Goal: Task Accomplishment & Management: Manage account settings

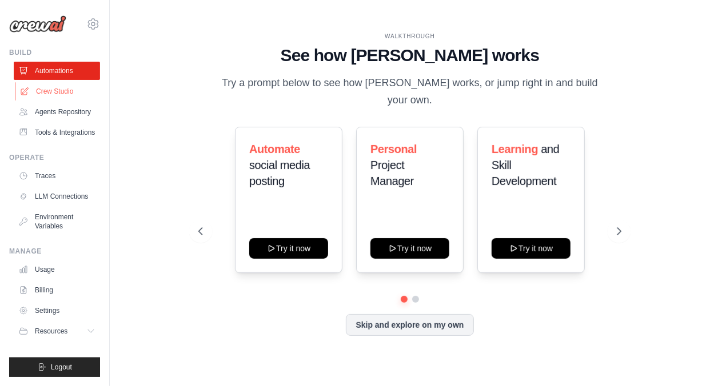
click at [46, 92] on link "Crew Studio" at bounding box center [58, 91] width 86 height 18
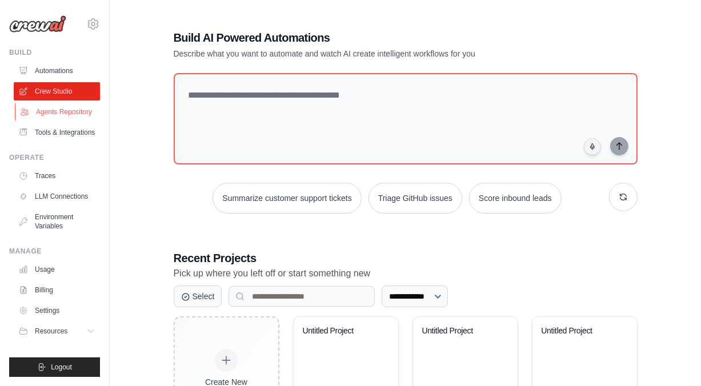
click at [46, 117] on link "Agents Repository" at bounding box center [58, 112] width 86 height 18
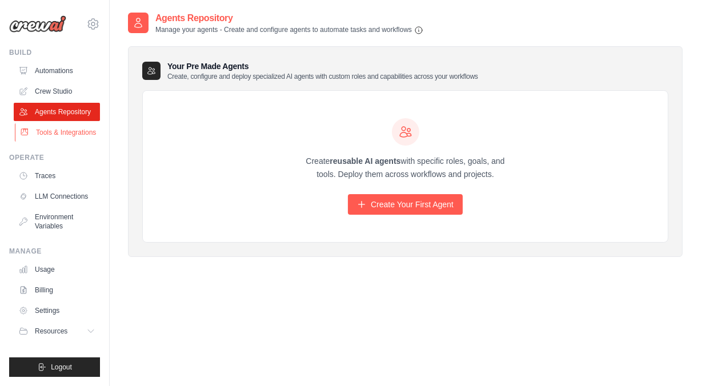
click at [51, 135] on link "Tools & Integrations" at bounding box center [58, 132] width 86 height 18
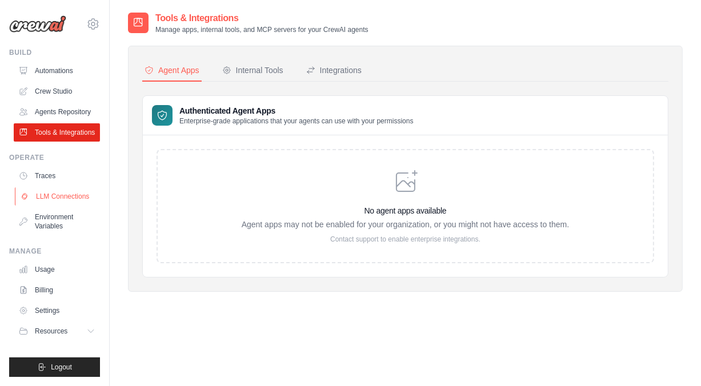
click at [43, 190] on link "LLM Connections" at bounding box center [58, 196] width 86 height 18
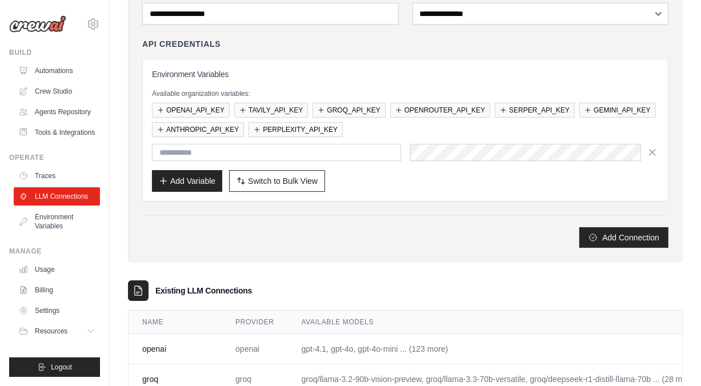
scroll to position [208, 0]
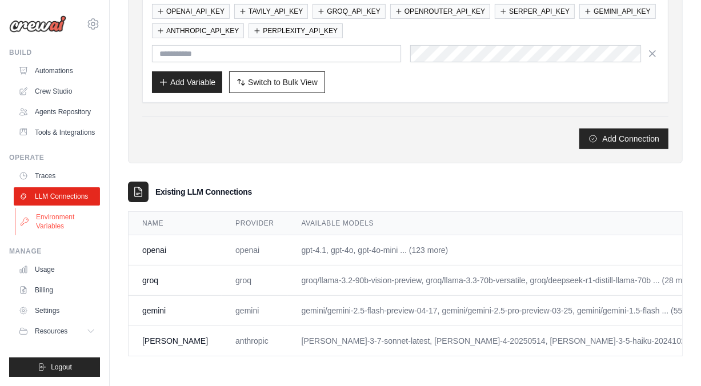
click at [66, 219] on link "Environment Variables" at bounding box center [58, 221] width 86 height 27
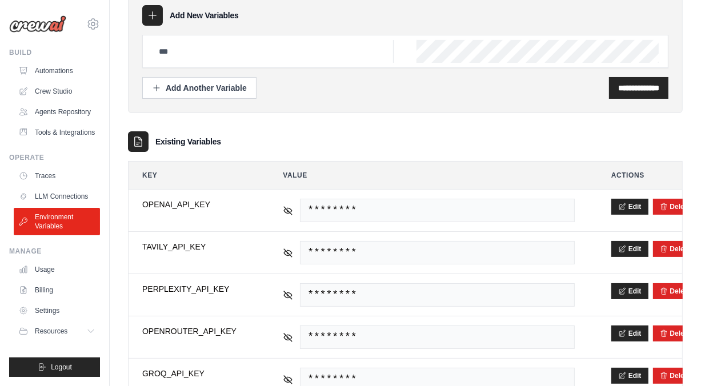
scroll to position [57, 0]
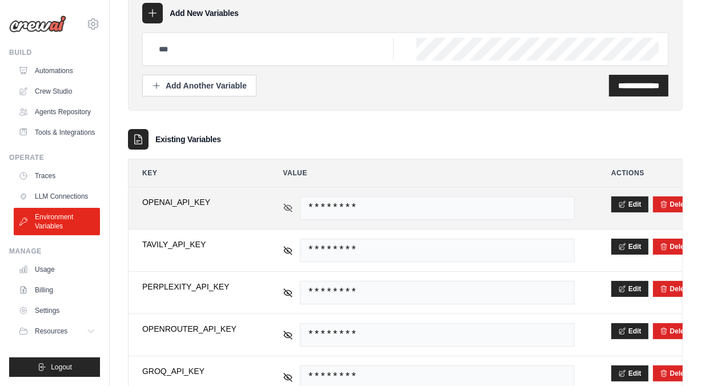
click at [286, 210] on icon at bounding box center [288, 208] width 10 height 10
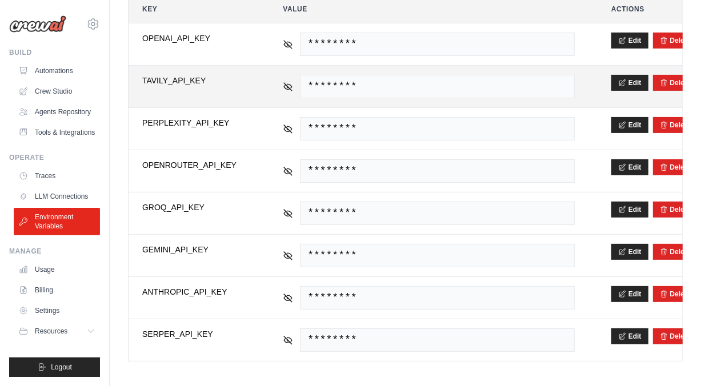
scroll to position [222, 0]
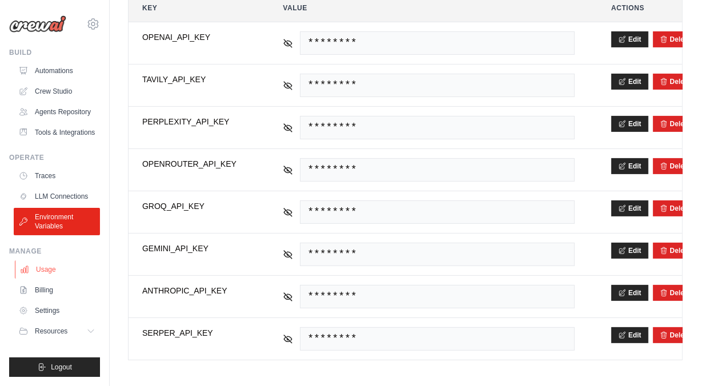
click at [54, 270] on link "Usage" at bounding box center [58, 270] width 86 height 18
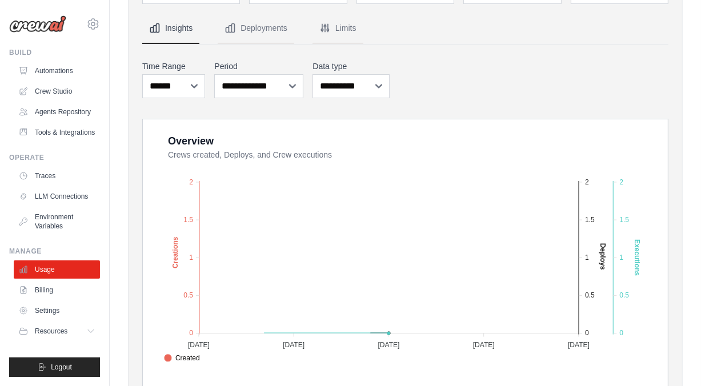
scroll to position [171, 0]
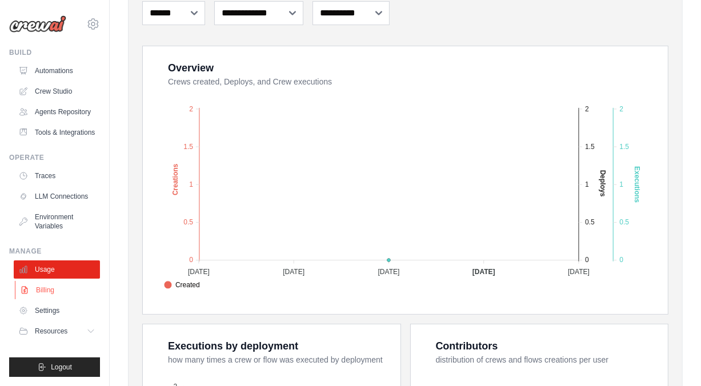
click at [37, 286] on link "Billing" at bounding box center [58, 290] width 86 height 18
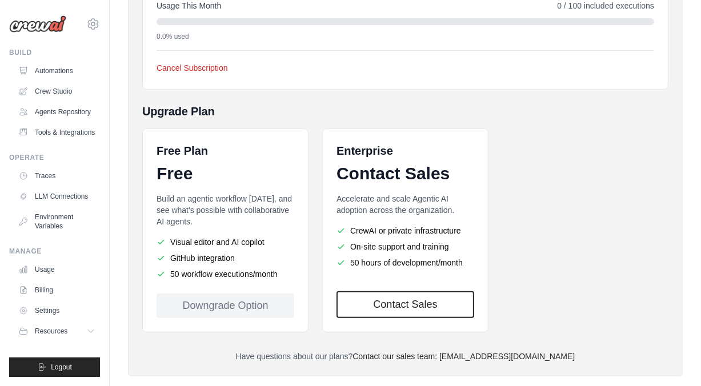
scroll to position [228, 0]
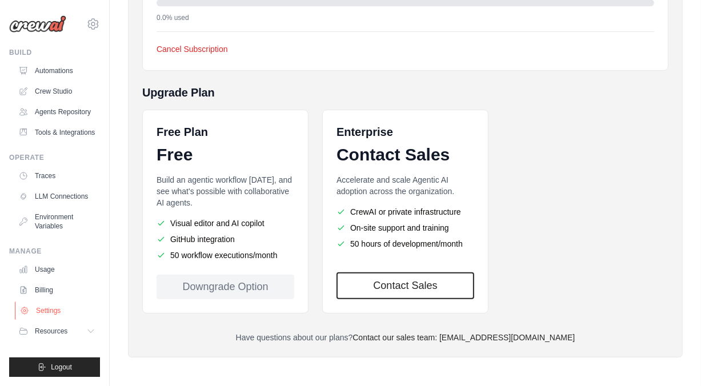
click at [38, 311] on link "Settings" at bounding box center [58, 311] width 86 height 18
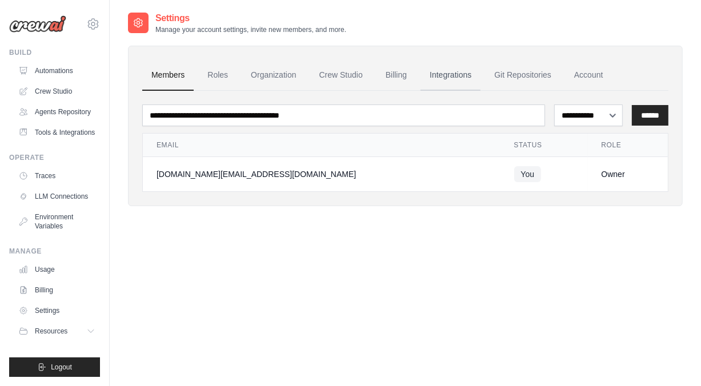
click at [437, 74] on link "Integrations" at bounding box center [451, 75] width 60 height 31
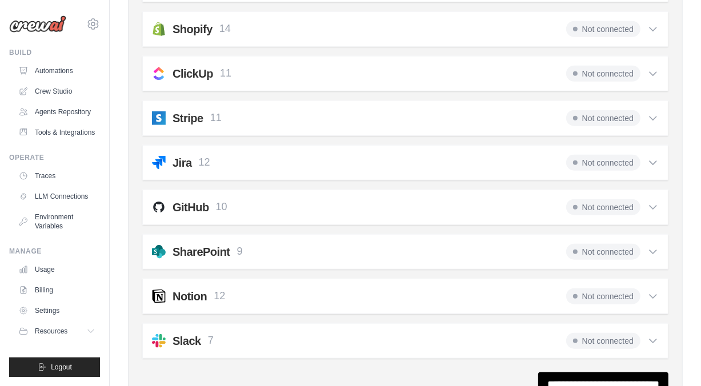
scroll to position [910, 0]
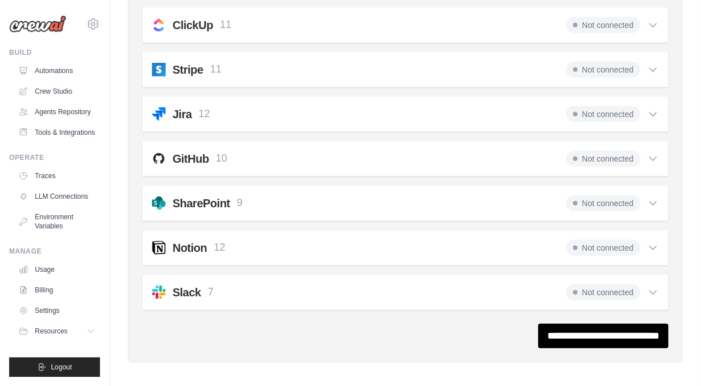
click at [636, 242] on span "Not connected" at bounding box center [603, 248] width 74 height 16
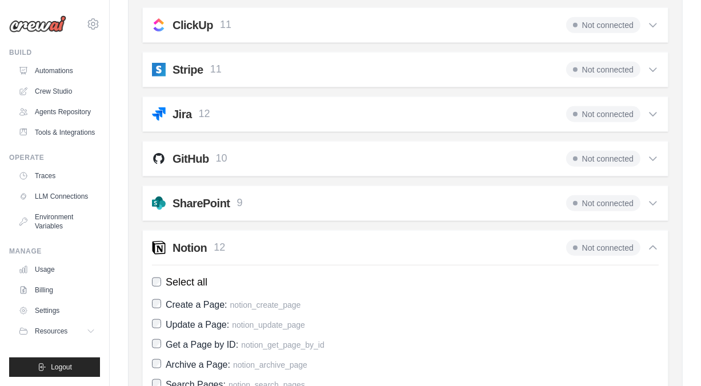
click at [613, 240] on span "Not connected" at bounding box center [603, 248] width 74 height 16
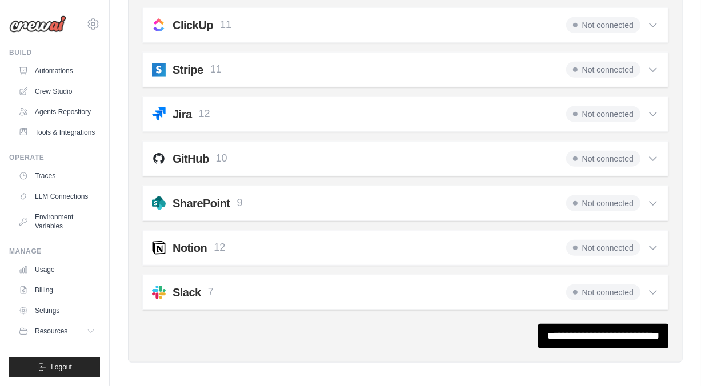
click at [194, 248] on h2 "Notion" at bounding box center [190, 248] width 34 height 16
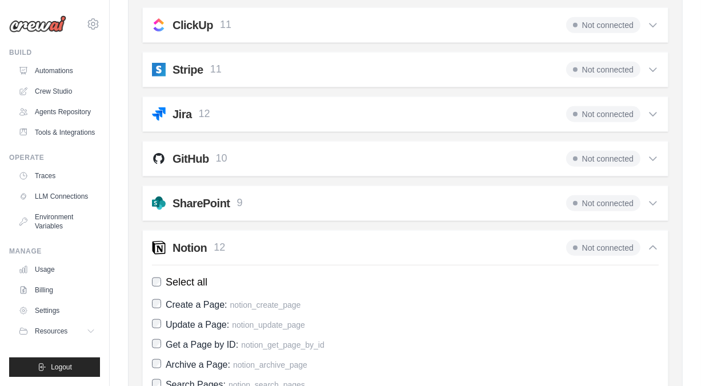
click at [194, 248] on h2 "Notion" at bounding box center [190, 248] width 34 height 16
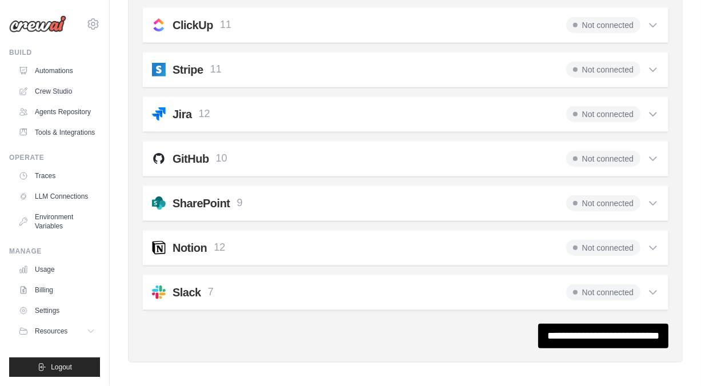
click at [660, 241] on div "Notion 12 Not connected Select all Create a Page: notion_create_page Update a P…" at bounding box center [405, 247] width 526 height 35
click at [657, 242] on icon at bounding box center [652, 247] width 11 height 11
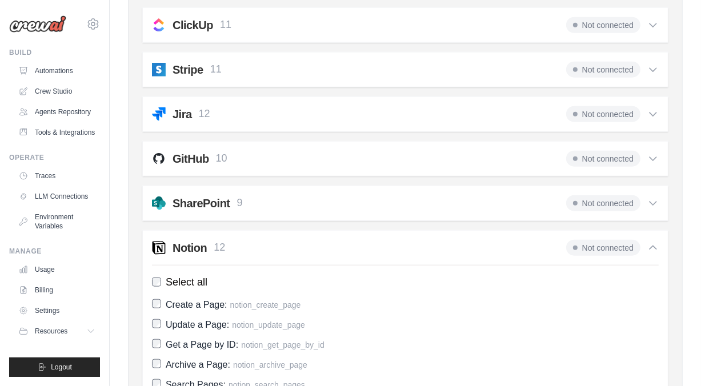
click at [657, 242] on icon at bounding box center [652, 247] width 11 height 11
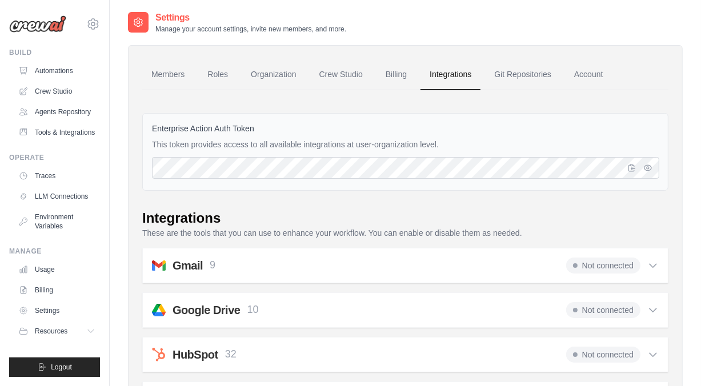
scroll to position [0, 0]
click at [590, 70] on link "Account" at bounding box center [588, 75] width 47 height 31
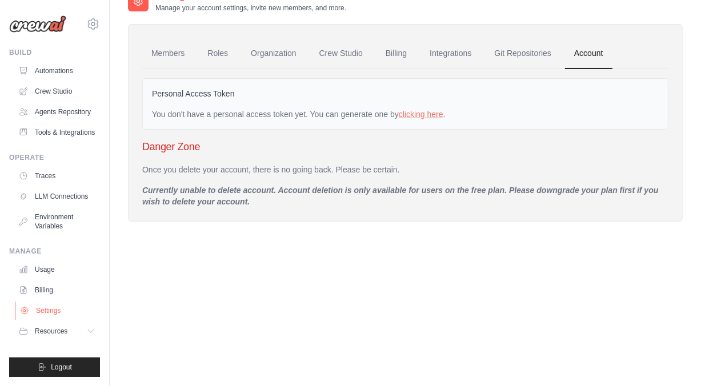
scroll to position [23, 0]
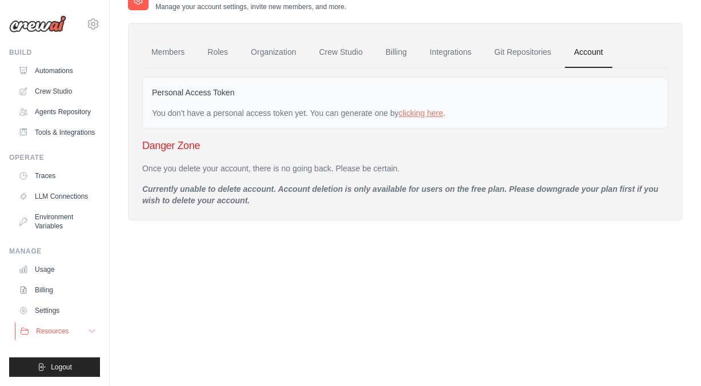
click at [42, 326] on button "Resources" at bounding box center [58, 331] width 86 height 18
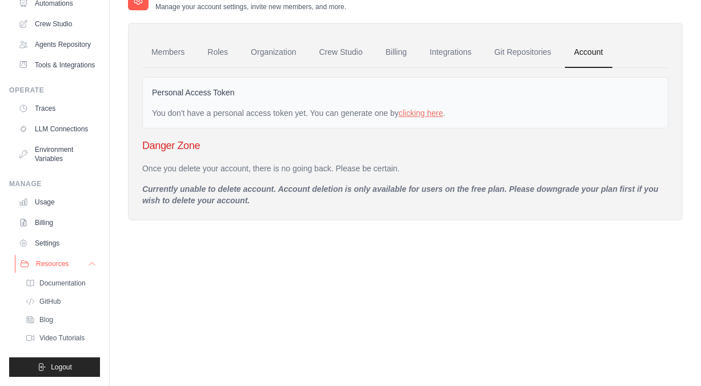
scroll to position [94, 0]
click at [57, 278] on link "Documentation" at bounding box center [61, 283] width 79 height 16
click at [55, 343] on link "Video Tutorials" at bounding box center [61, 338] width 79 height 16
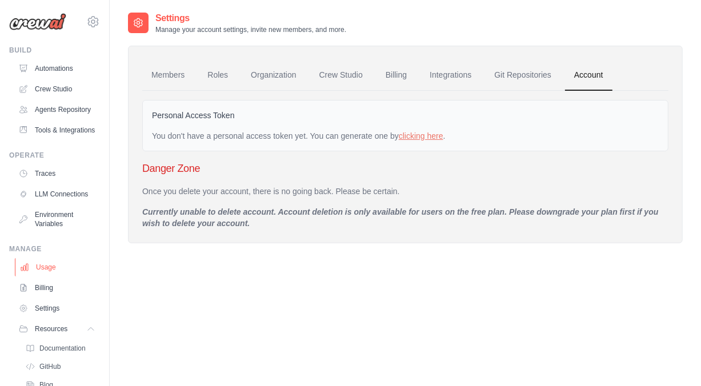
scroll to position [0, 0]
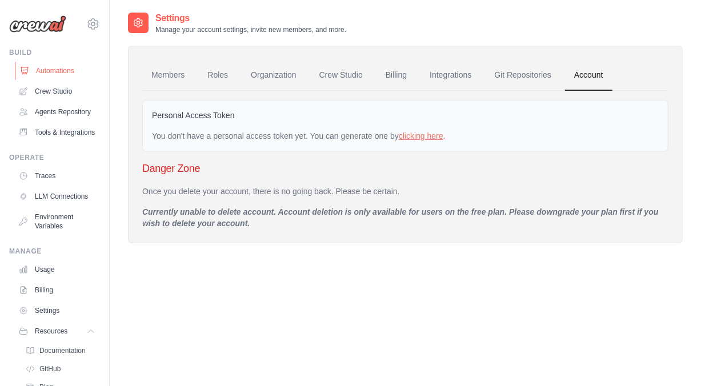
click at [62, 70] on link "Automations" at bounding box center [58, 71] width 86 height 18
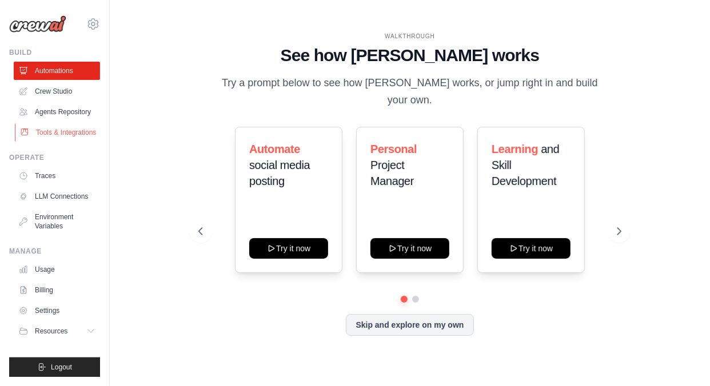
click at [67, 130] on link "Tools & Integrations" at bounding box center [58, 132] width 86 height 18
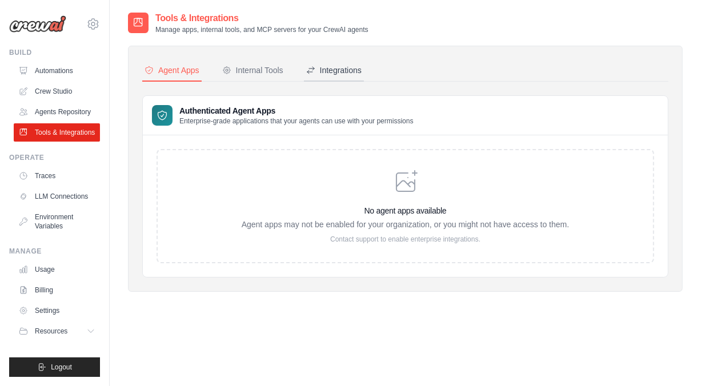
click at [310, 72] on icon at bounding box center [310, 70] width 7 height 7
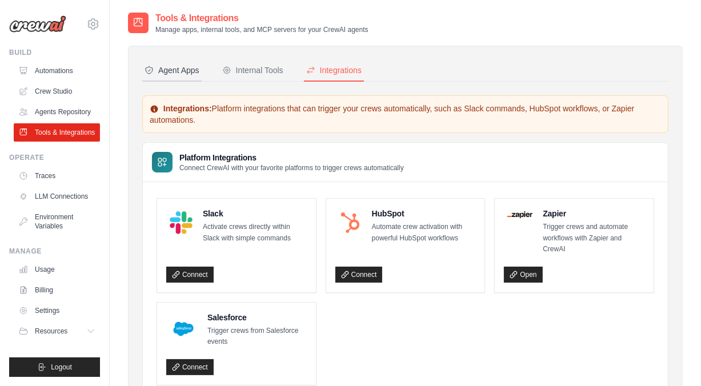
click at [182, 75] on div "Agent Apps" at bounding box center [172, 70] width 55 height 11
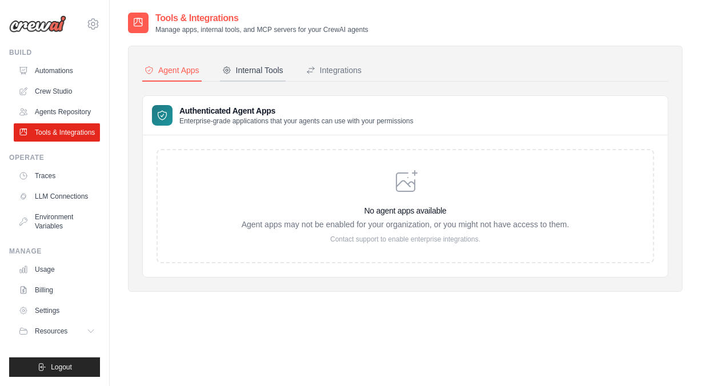
click at [236, 70] on div "Internal Tools" at bounding box center [252, 70] width 61 height 11
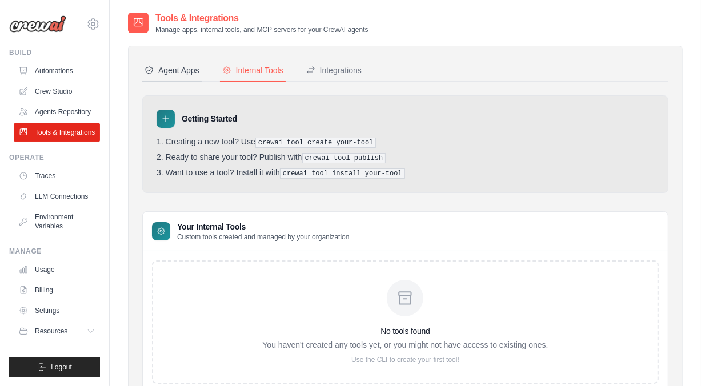
click at [183, 69] on div "Agent Apps" at bounding box center [172, 70] width 55 height 11
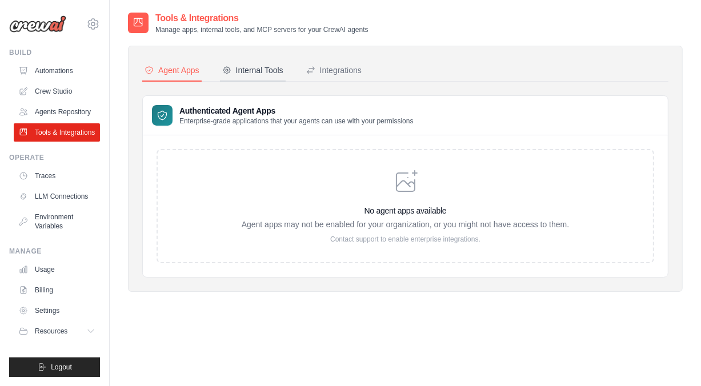
click at [263, 69] on div "Internal Tools" at bounding box center [252, 70] width 61 height 11
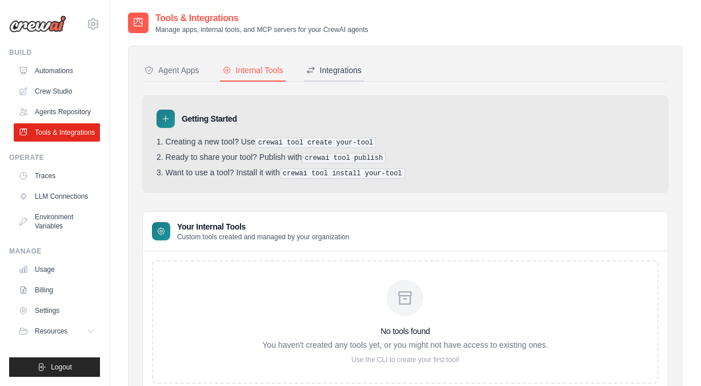
click at [326, 65] on div "Integrations" at bounding box center [333, 70] width 55 height 11
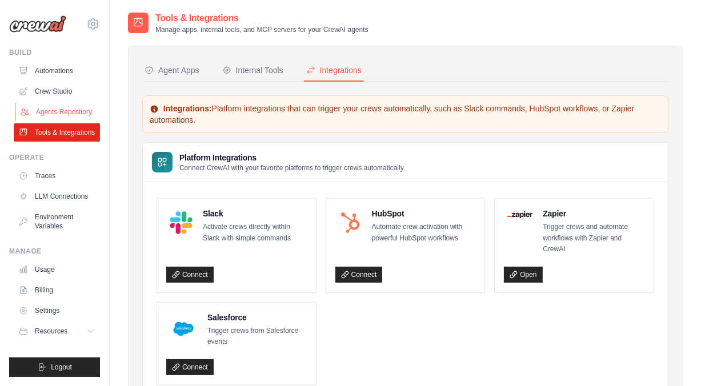
click at [64, 109] on link "Agents Repository" at bounding box center [58, 112] width 86 height 18
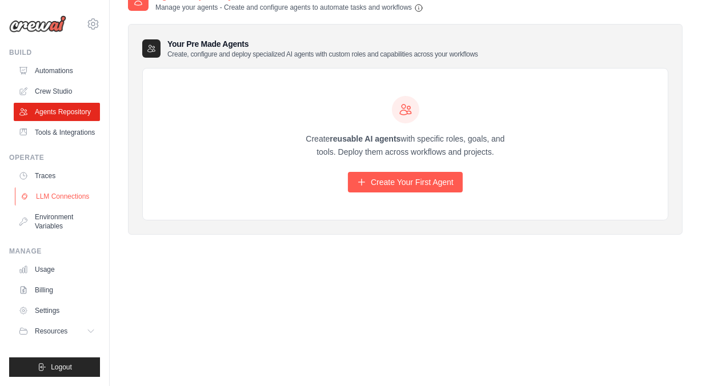
scroll to position [23, 0]
click at [53, 330] on span "Resources" at bounding box center [52, 331] width 33 height 9
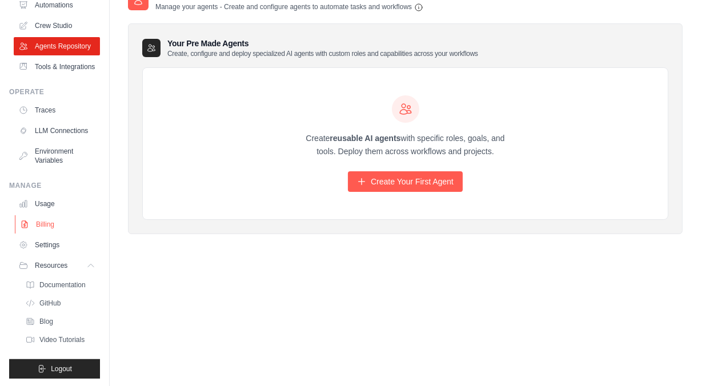
scroll to position [94, 0]
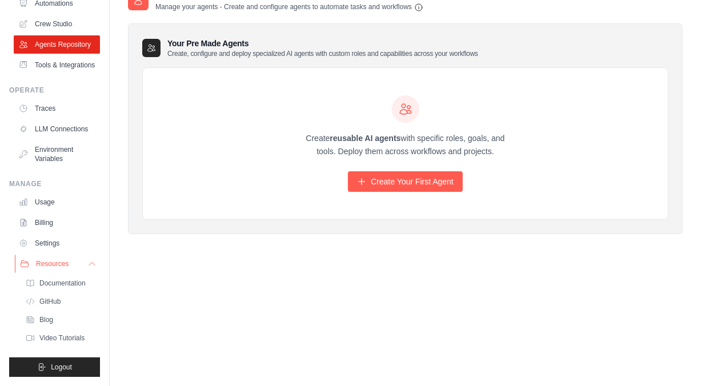
click at [41, 260] on span "Resources" at bounding box center [52, 263] width 33 height 9
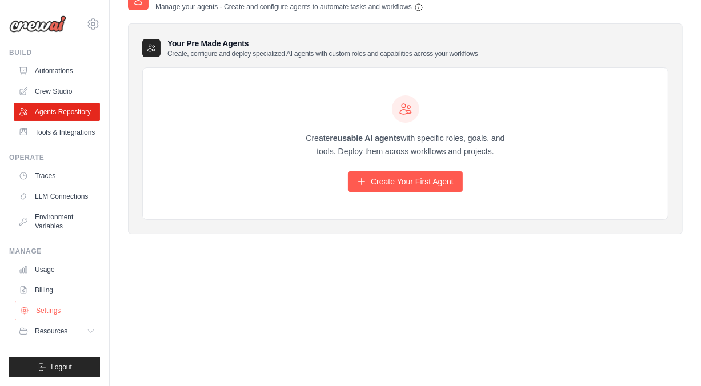
click at [50, 310] on link "Settings" at bounding box center [58, 311] width 86 height 18
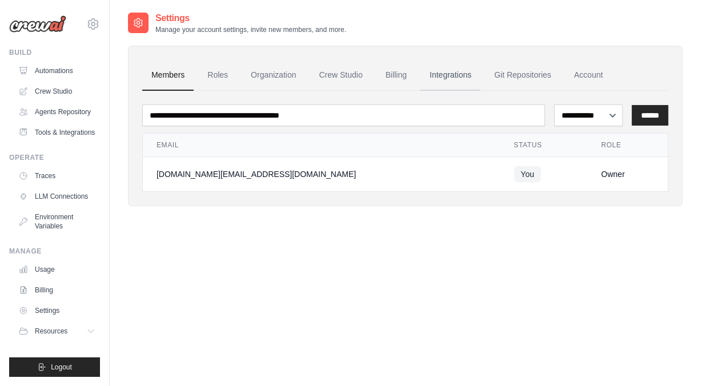
click at [441, 79] on link "Integrations" at bounding box center [451, 75] width 60 height 31
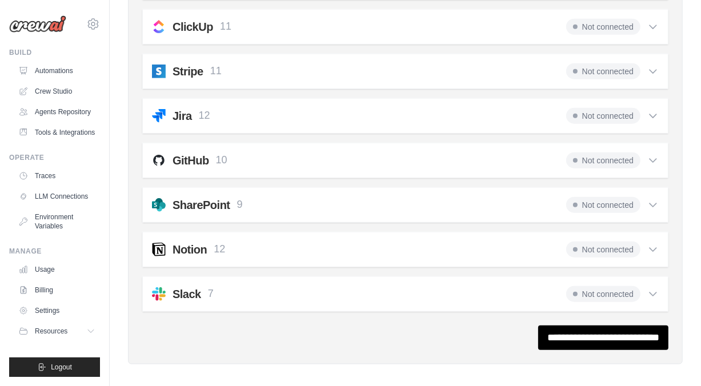
scroll to position [910, 0]
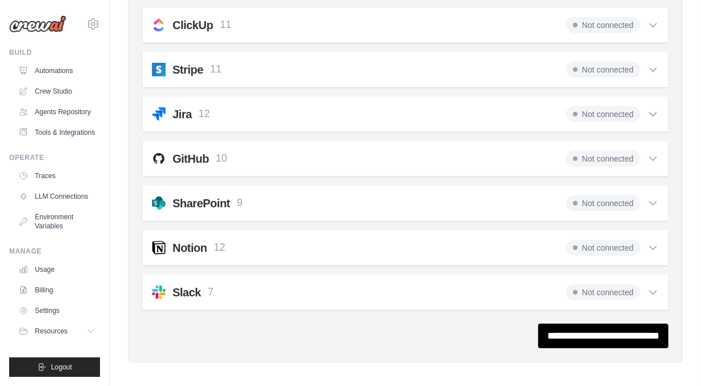
click at [165, 241] on img at bounding box center [159, 248] width 14 height 14
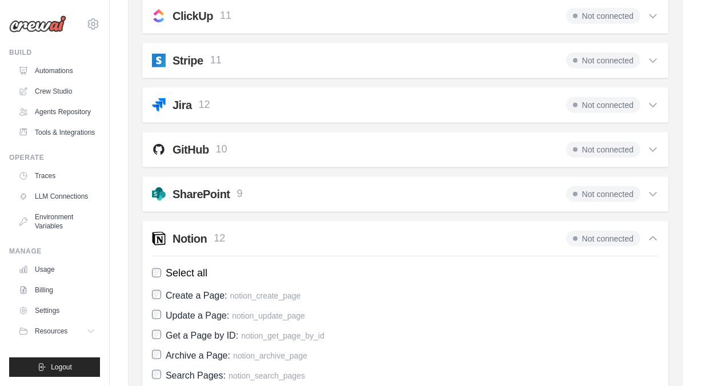
scroll to position [921, 0]
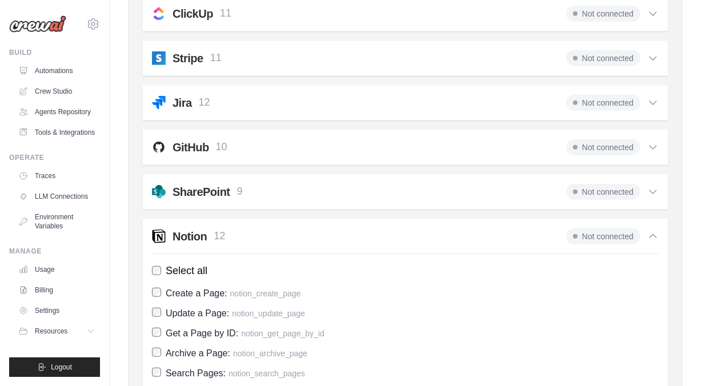
click at [617, 230] on span "Not connected" at bounding box center [603, 237] width 74 height 16
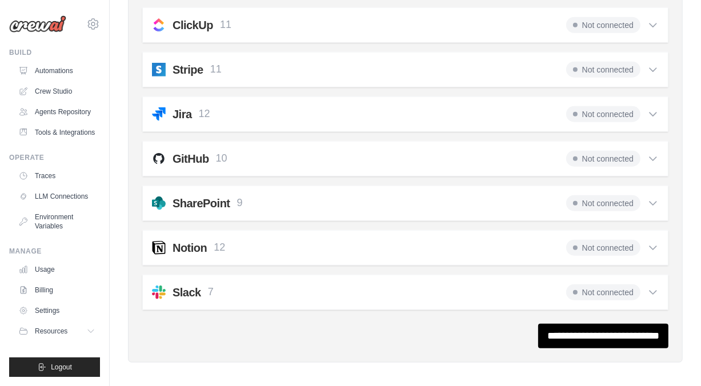
click at [611, 242] on span "Not connected" at bounding box center [603, 248] width 74 height 16
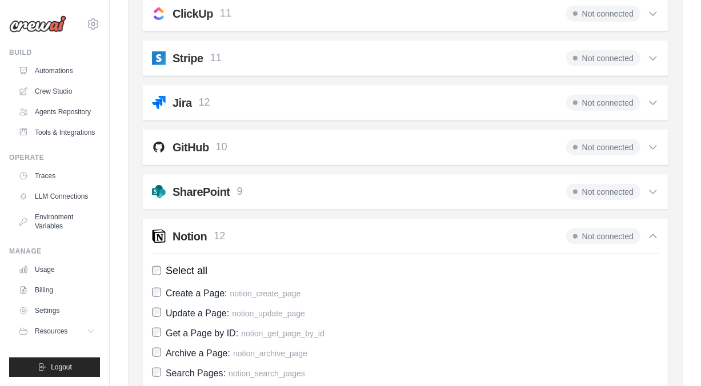
click at [618, 233] on span "Not connected" at bounding box center [603, 237] width 74 height 16
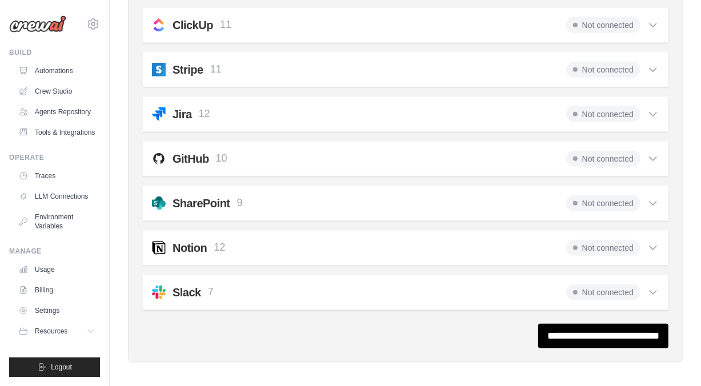
click at [618, 233] on div "Notion 12 Not connected Select all Create a Page: notion_create_page Update a P…" at bounding box center [405, 247] width 526 height 35
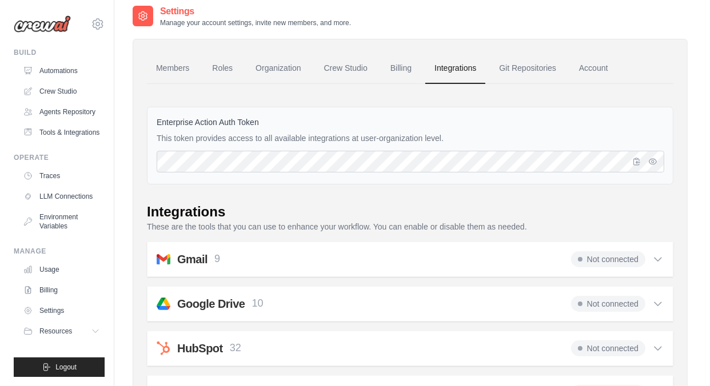
scroll to position [0, 0]
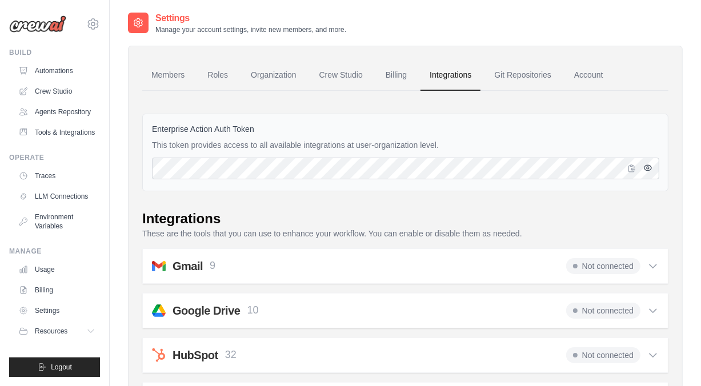
click at [649, 169] on icon "button" at bounding box center [647, 167] width 9 height 9
click at [44, 69] on link "Automations" at bounding box center [58, 71] width 86 height 18
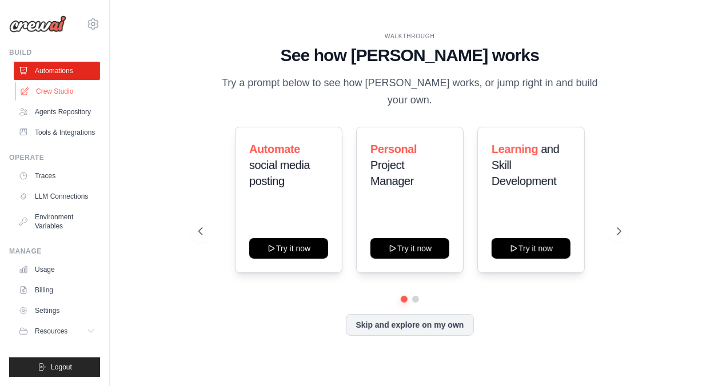
click at [48, 92] on link "Crew Studio" at bounding box center [58, 91] width 86 height 18
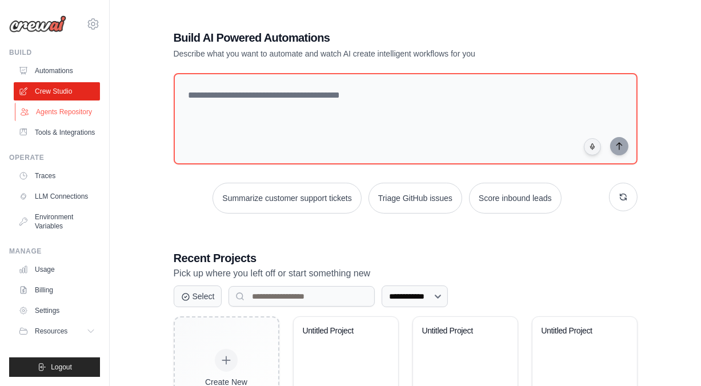
click at [73, 114] on link "Agents Repository" at bounding box center [58, 112] width 86 height 18
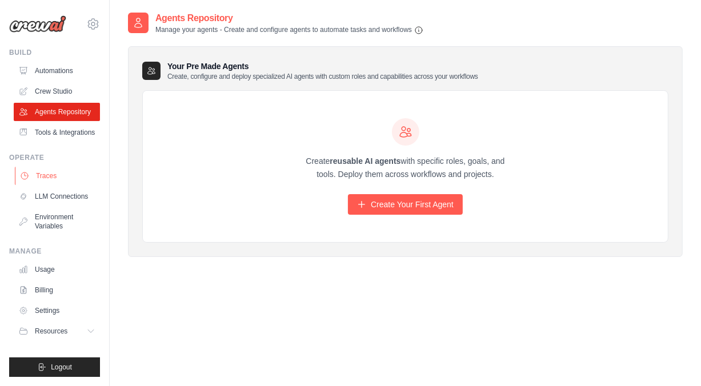
click at [43, 170] on link "Traces" at bounding box center [58, 176] width 86 height 18
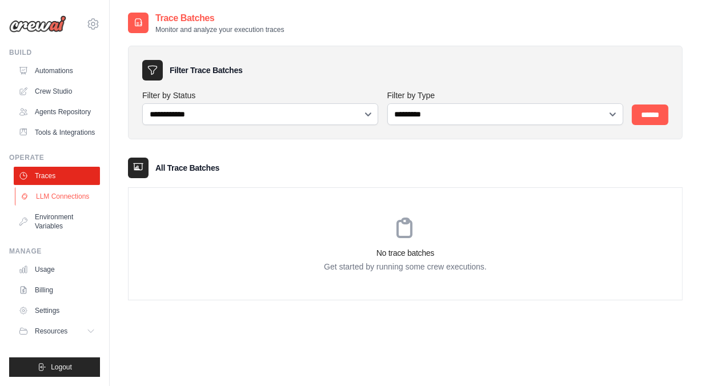
click at [43, 193] on link "LLM Connections" at bounding box center [58, 196] width 86 height 18
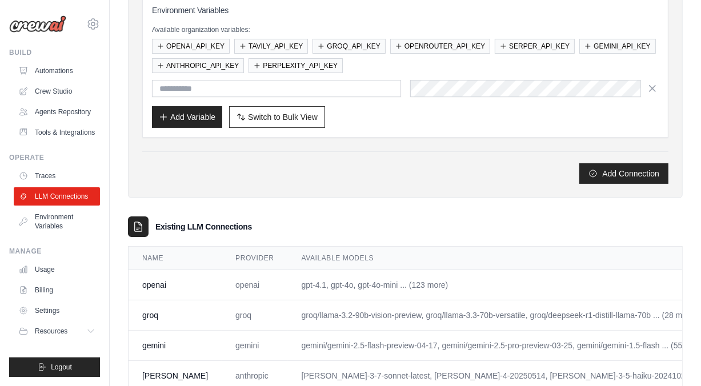
scroll to position [208, 0]
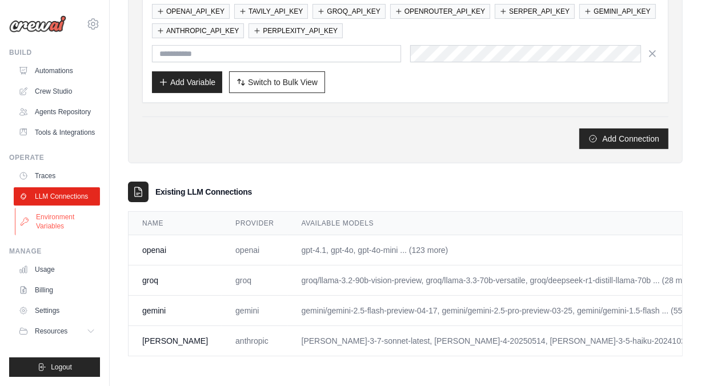
click at [53, 222] on link "Environment Variables" at bounding box center [58, 221] width 86 height 27
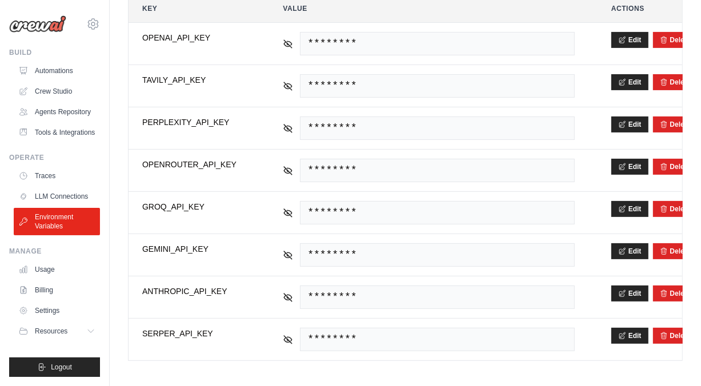
scroll to position [222, 0]
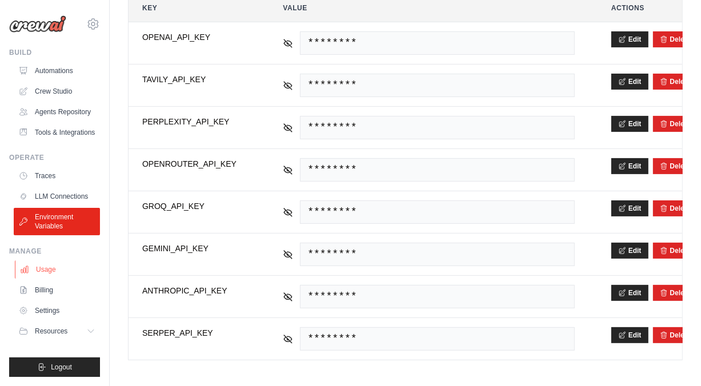
click at [39, 269] on link "Usage" at bounding box center [58, 270] width 86 height 18
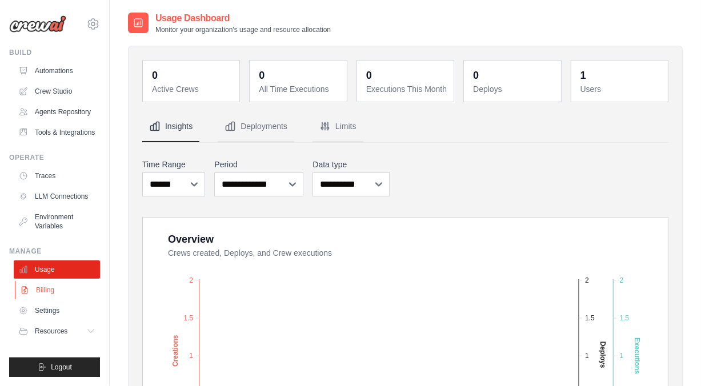
click at [35, 289] on link "Billing" at bounding box center [58, 290] width 86 height 18
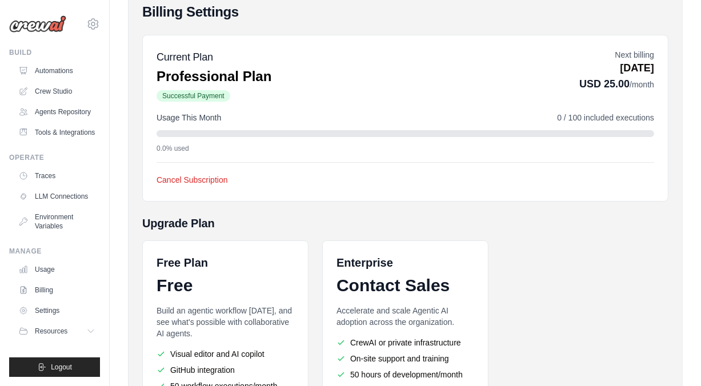
scroll to position [171, 0]
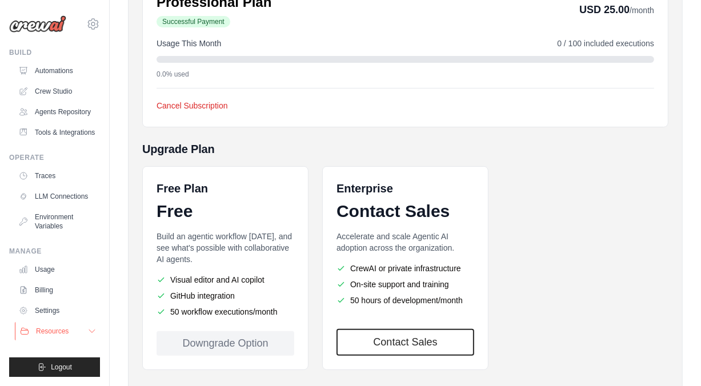
click at [53, 332] on span "Resources" at bounding box center [52, 331] width 33 height 9
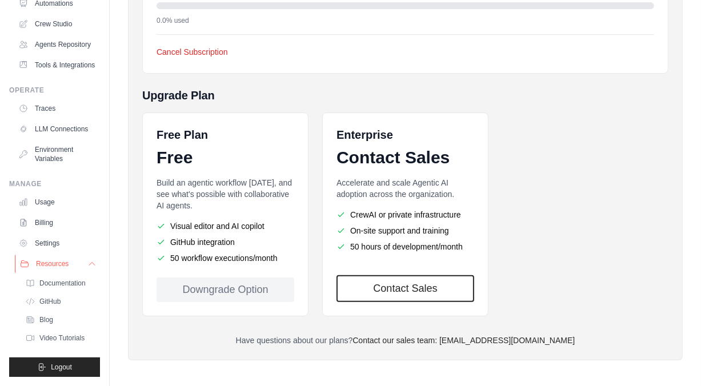
scroll to position [228, 0]
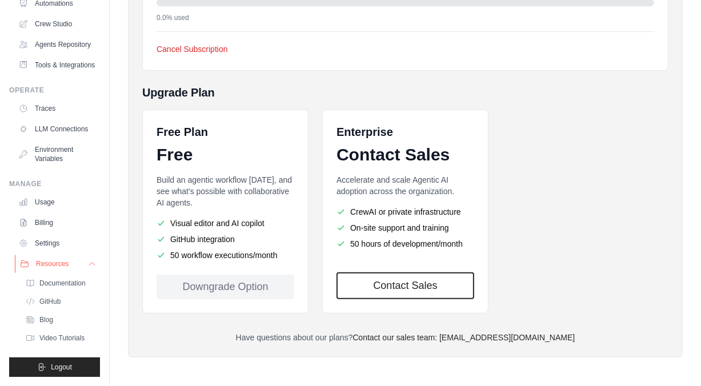
click at [47, 267] on span "Resources" at bounding box center [52, 263] width 33 height 9
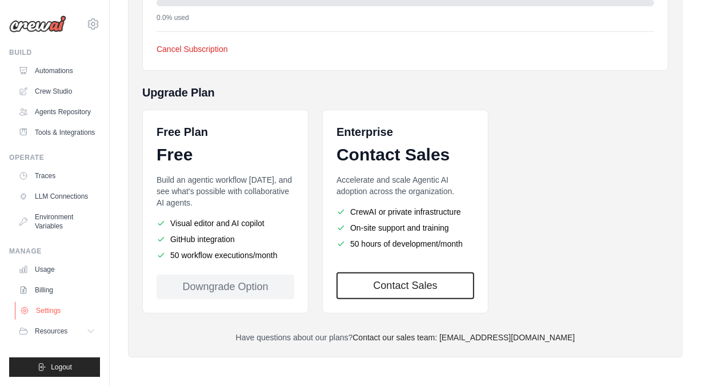
click at [48, 312] on link "Settings" at bounding box center [58, 311] width 86 height 18
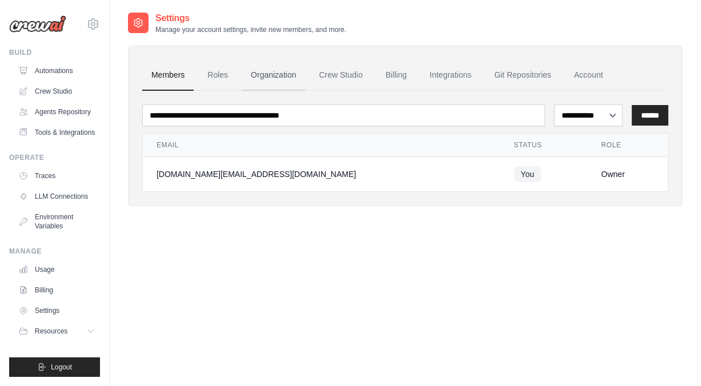
click at [278, 73] on link "Organization" at bounding box center [273, 75] width 63 height 31
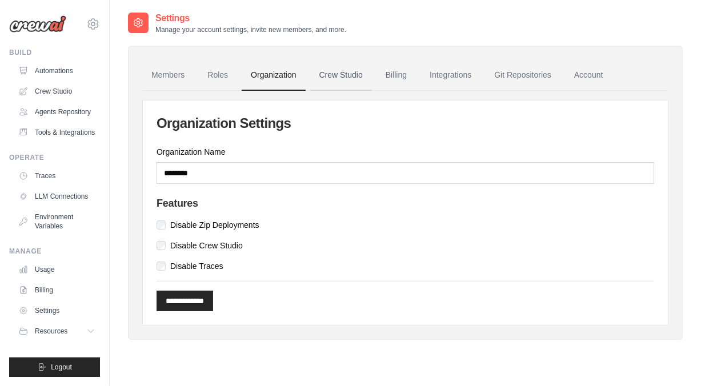
click at [334, 78] on link "Crew Studio" at bounding box center [341, 75] width 62 height 31
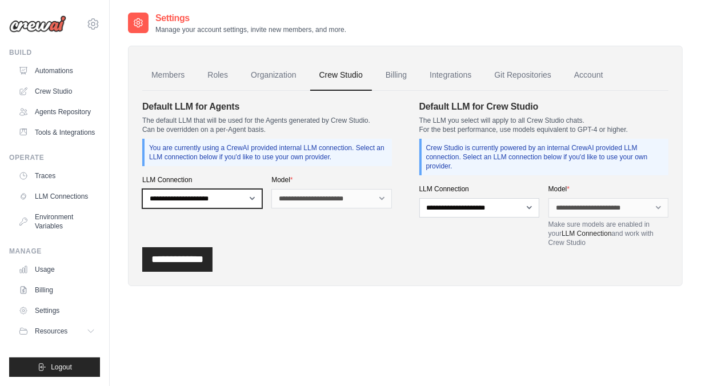
click at [215, 202] on select "**********" at bounding box center [202, 198] width 120 height 19
select select "******"
click at [142, 189] on select "**********" at bounding box center [202, 198] width 120 height 19
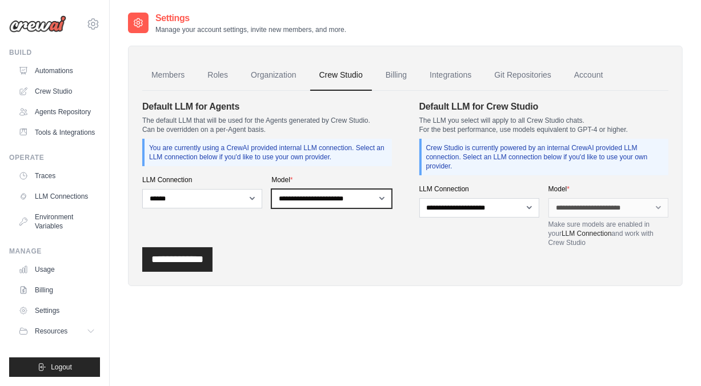
click at [306, 196] on select "**********" at bounding box center [331, 198] width 120 height 19
select select "**********"
click at [271, 189] on select "**********" at bounding box center [331, 198] width 120 height 19
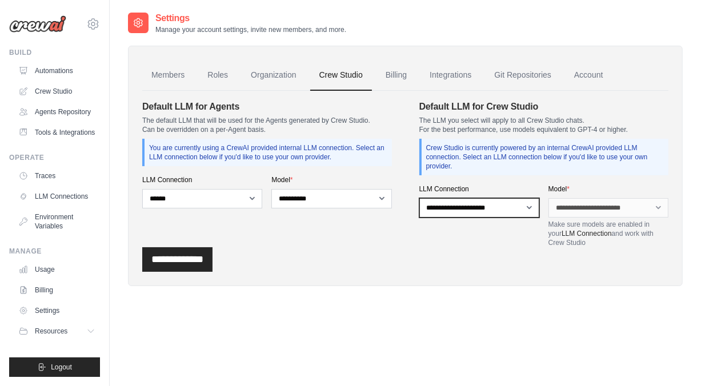
click at [449, 210] on select "**********" at bounding box center [479, 207] width 120 height 19
select select "******"
click at [419, 198] on select "**********" at bounding box center [479, 207] width 120 height 19
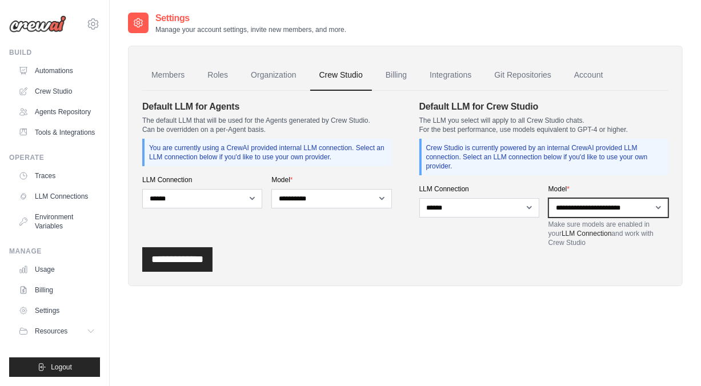
click at [578, 209] on select "**********" at bounding box center [609, 207] width 120 height 19
select select "**********"
click at [549, 198] on select "**********" at bounding box center [609, 207] width 120 height 19
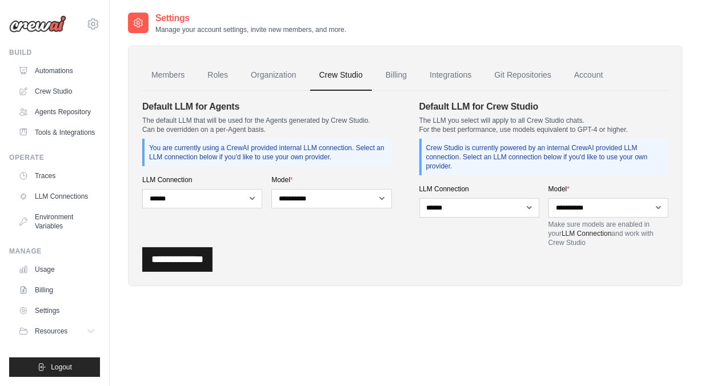
click at [174, 259] on input "**********" at bounding box center [177, 259] width 70 height 25
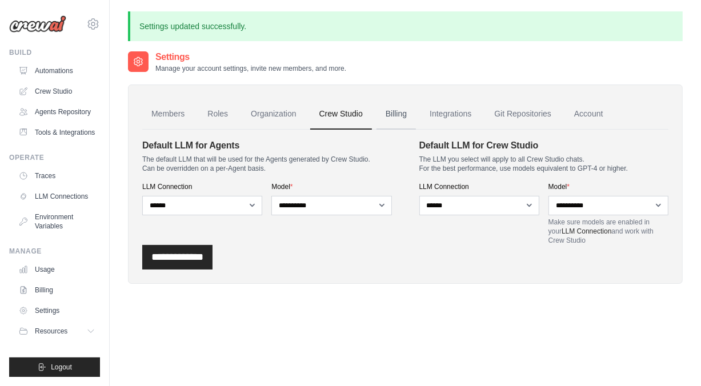
click at [393, 116] on link "Billing" at bounding box center [396, 114] width 39 height 31
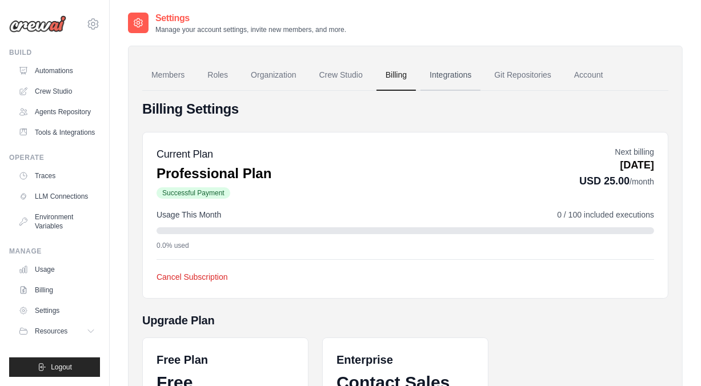
click at [452, 78] on link "Integrations" at bounding box center [451, 75] width 60 height 31
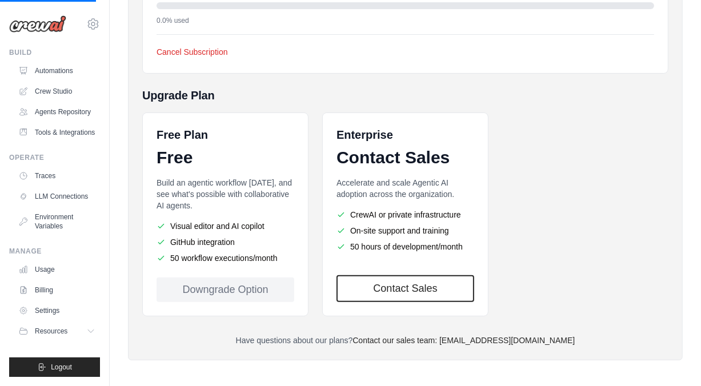
scroll to position [228, 0]
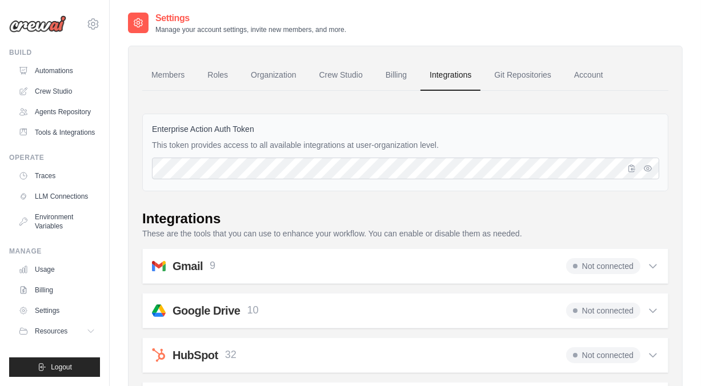
click at [576, 267] on span at bounding box center [575, 266] width 5 height 5
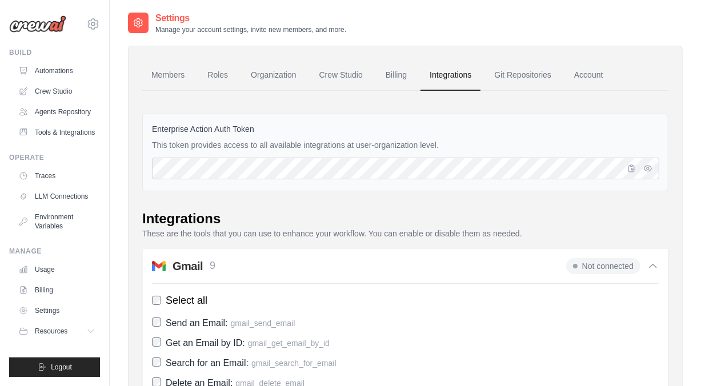
click at [213, 270] on p "9" at bounding box center [213, 265] width 6 height 15
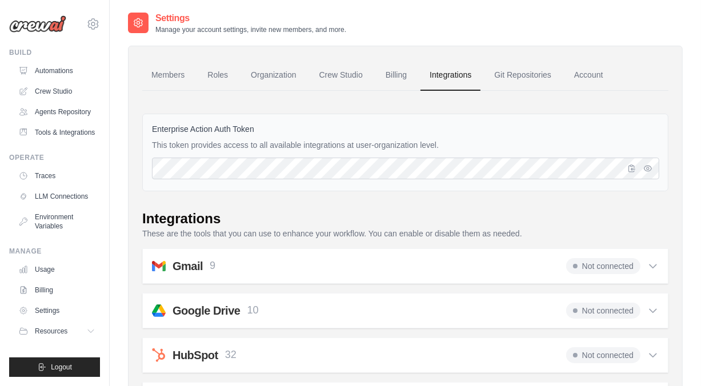
click at [213, 270] on p "9" at bounding box center [213, 265] width 6 height 15
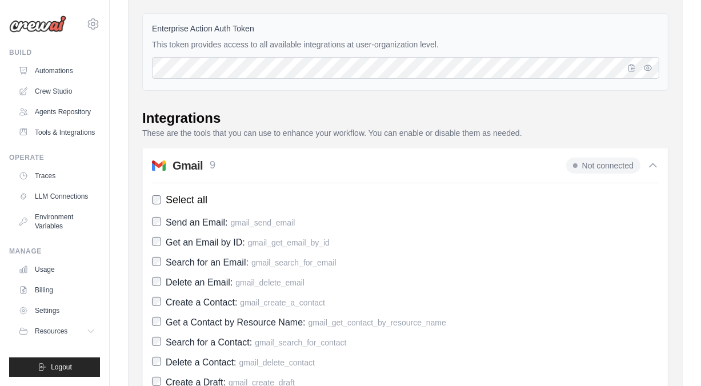
scroll to position [171, 0]
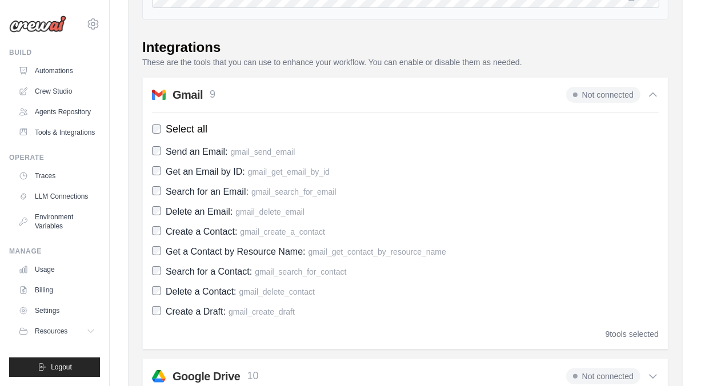
click at [613, 95] on span "Not connected" at bounding box center [603, 95] width 74 height 16
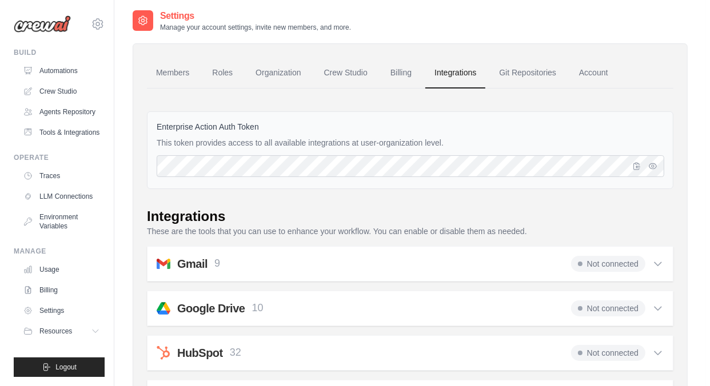
scroll to position [0, 0]
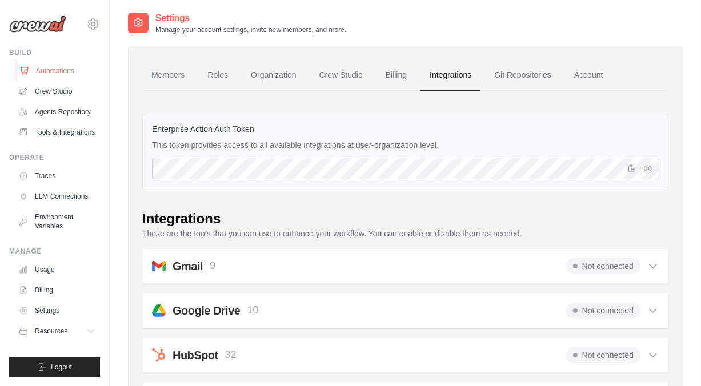
click at [50, 70] on link "Automations" at bounding box center [58, 71] width 86 height 18
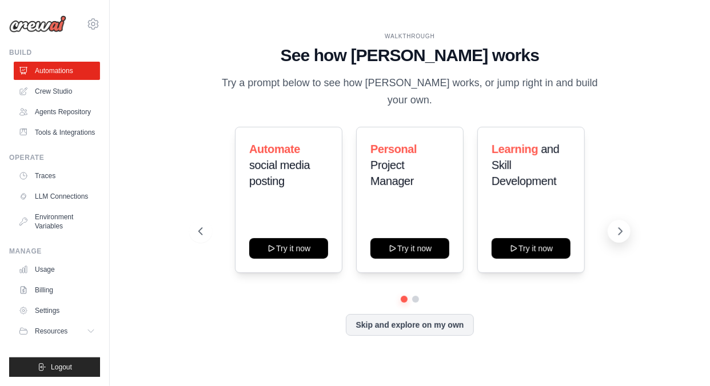
click at [619, 226] on icon at bounding box center [619, 231] width 11 height 11
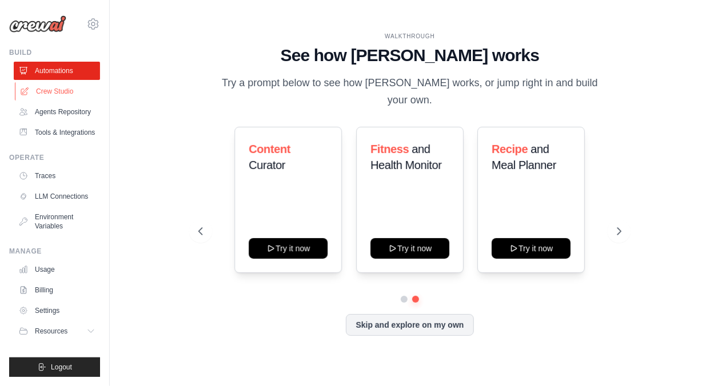
click at [57, 87] on link "Crew Studio" at bounding box center [58, 91] width 86 height 18
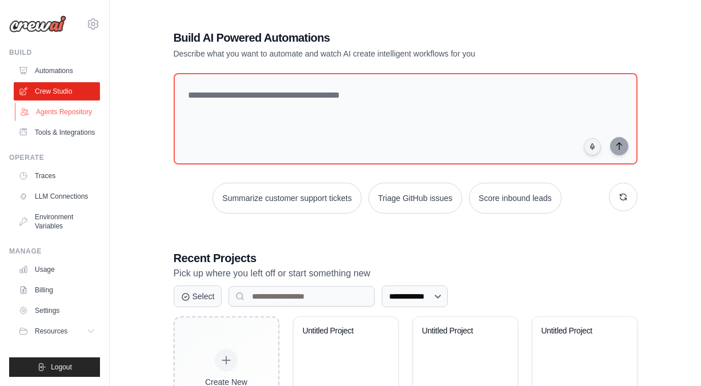
click at [66, 111] on link "Agents Repository" at bounding box center [58, 112] width 86 height 18
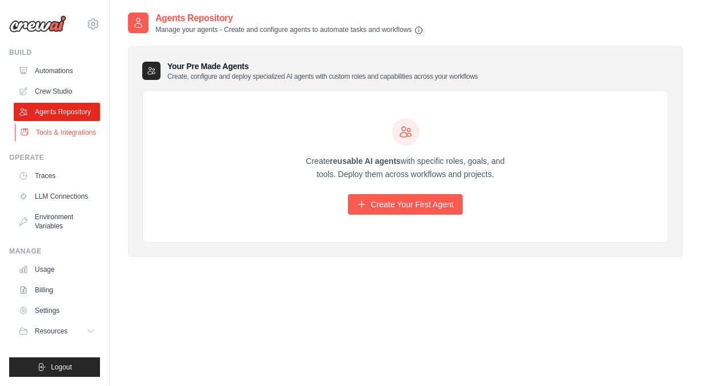
click at [69, 130] on link "Tools & Integrations" at bounding box center [58, 132] width 86 height 18
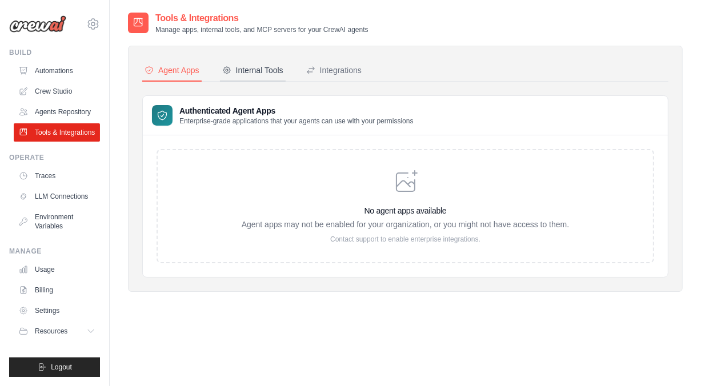
click at [251, 75] on div "Internal Tools" at bounding box center [252, 70] width 61 height 11
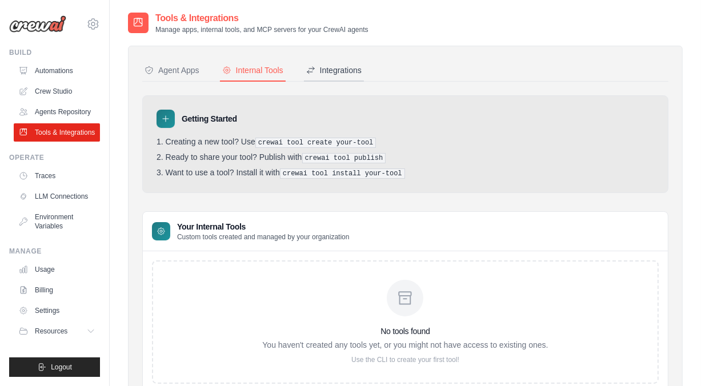
click at [334, 73] on div "Integrations" at bounding box center [333, 70] width 55 height 11
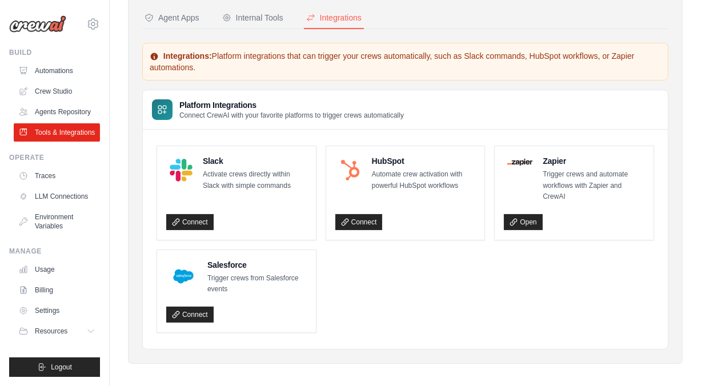
scroll to position [57, 0]
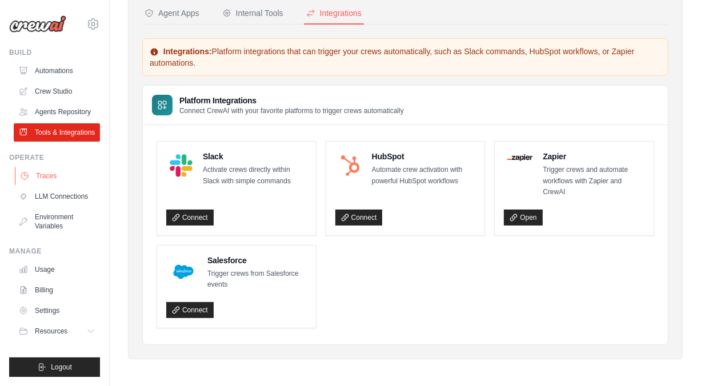
click at [50, 178] on link "Traces" at bounding box center [58, 176] width 86 height 18
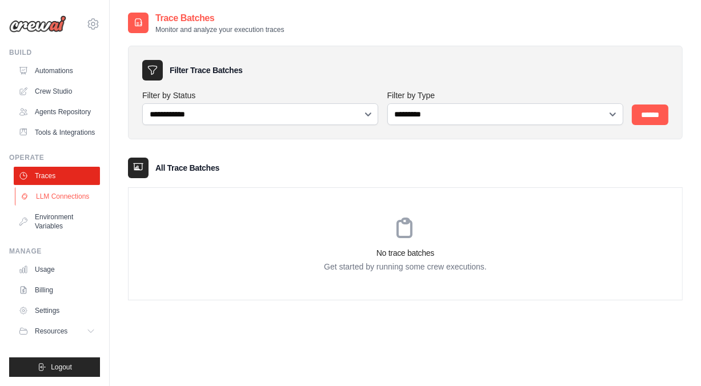
click at [44, 198] on link "LLM Connections" at bounding box center [58, 196] width 86 height 18
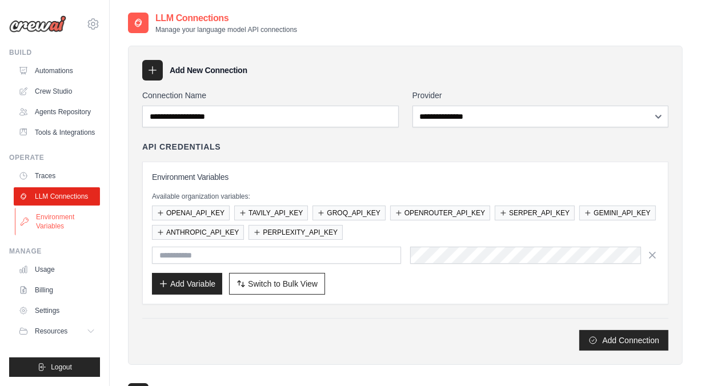
click at [41, 223] on link "Environment Variables" at bounding box center [58, 221] width 86 height 27
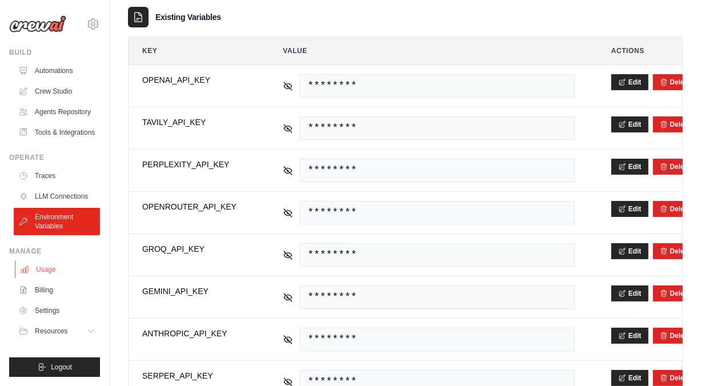
scroll to position [222, 0]
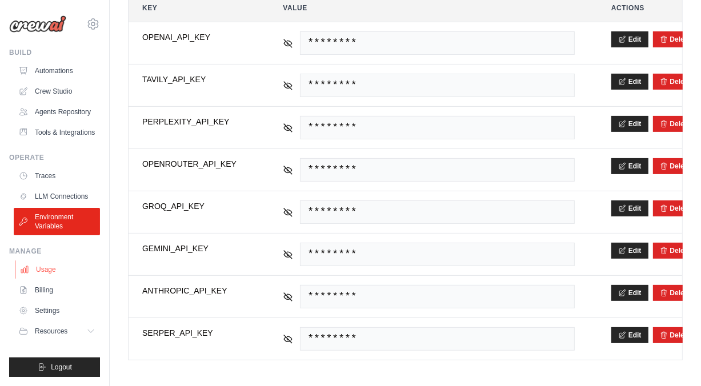
click at [50, 269] on link "Usage" at bounding box center [58, 270] width 86 height 18
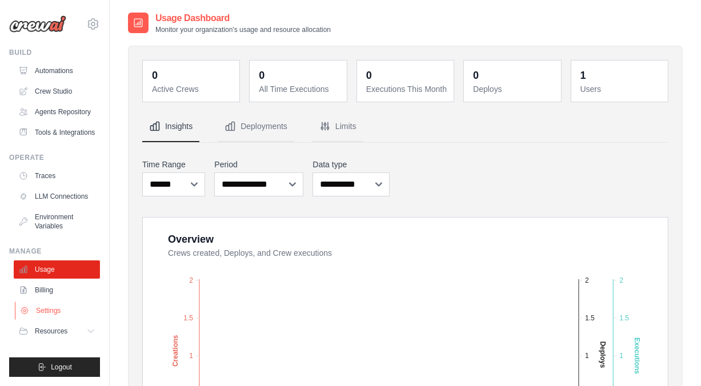
click at [48, 310] on link "Settings" at bounding box center [58, 311] width 86 height 18
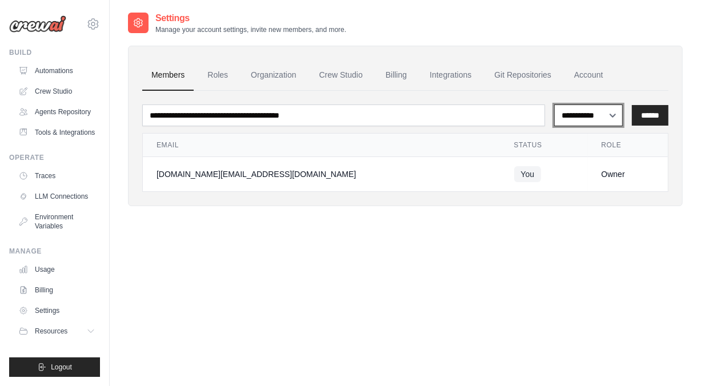
click at [583, 112] on select "**********" at bounding box center [588, 116] width 69 height 22
click at [226, 77] on link "Roles" at bounding box center [217, 75] width 39 height 31
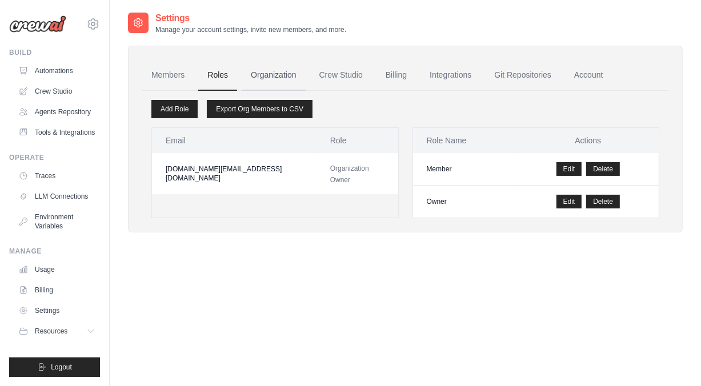
click at [268, 71] on link "Organization" at bounding box center [273, 75] width 63 height 31
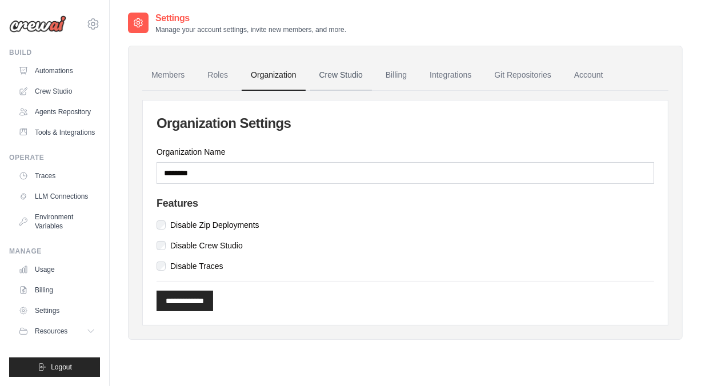
click at [351, 81] on link "Crew Studio" at bounding box center [341, 75] width 62 height 31
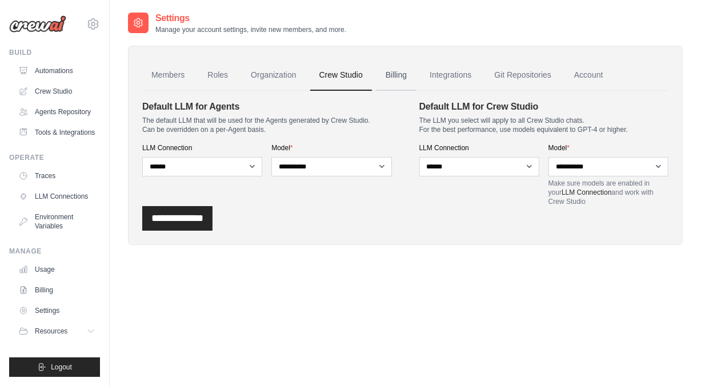
click at [398, 78] on link "Billing" at bounding box center [396, 75] width 39 height 31
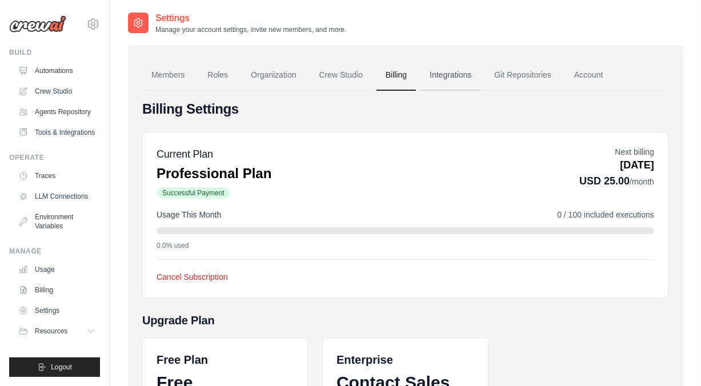
click at [456, 78] on link "Integrations" at bounding box center [451, 75] width 60 height 31
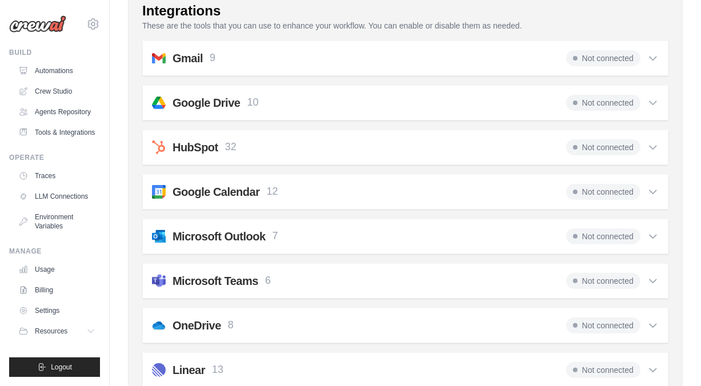
scroll to position [229, 0]
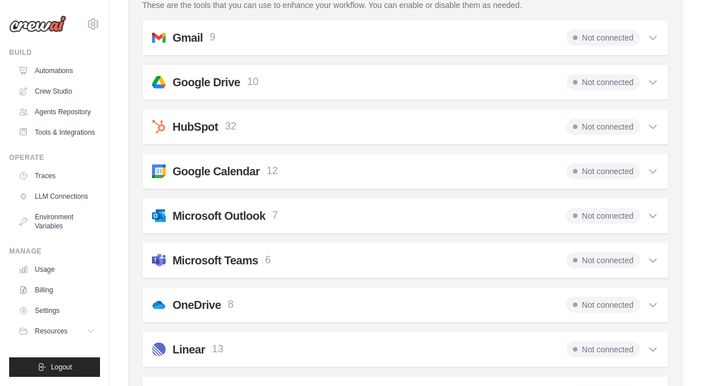
click at [161, 215] on img at bounding box center [159, 216] width 14 height 14
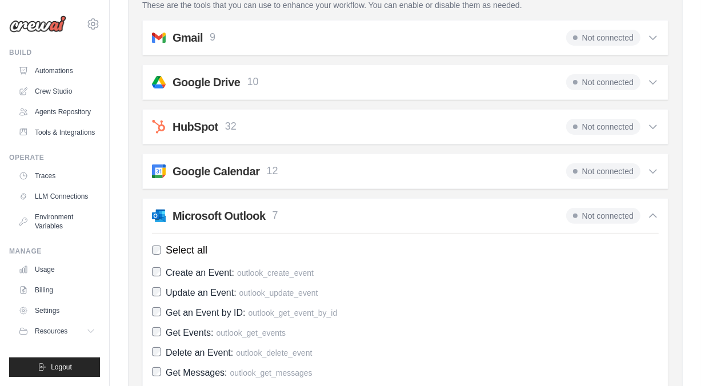
click at [161, 215] on img at bounding box center [159, 216] width 14 height 14
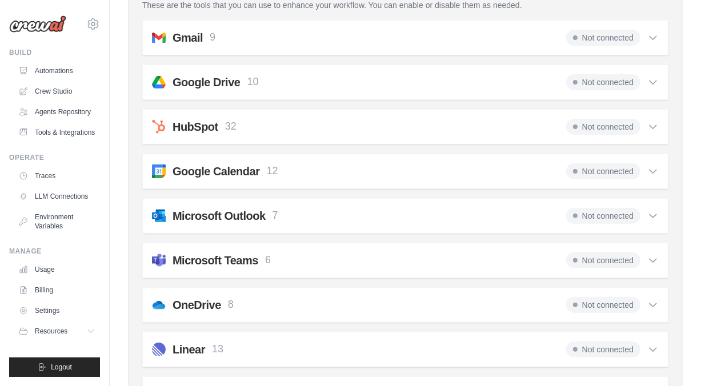
drag, startPoint x: 194, startPoint y: 217, endPoint x: 181, endPoint y: 216, distance: 13.2
click at [181, 216] on h2 "Microsoft Outlook" at bounding box center [219, 216] width 93 height 16
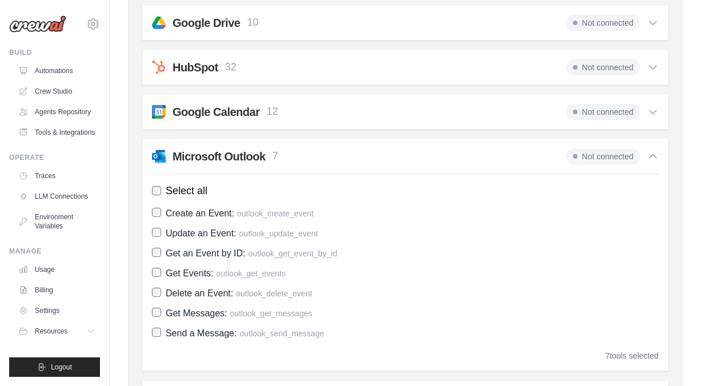
scroll to position [286, 0]
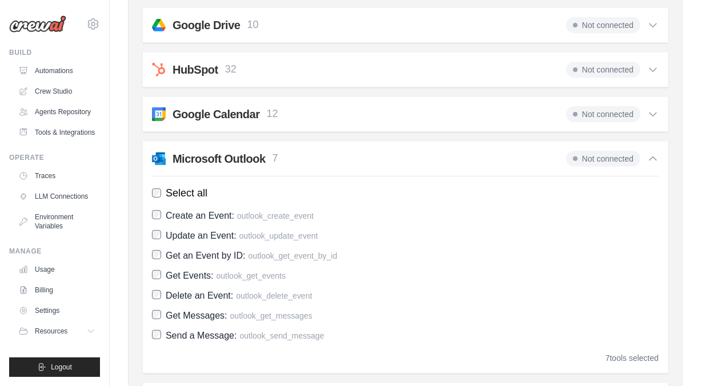
click at [213, 158] on h2 "Microsoft Outlook" at bounding box center [219, 159] width 93 height 16
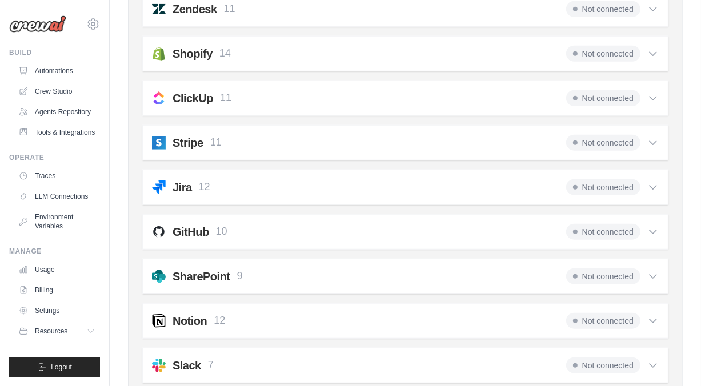
scroll to position [910, 0]
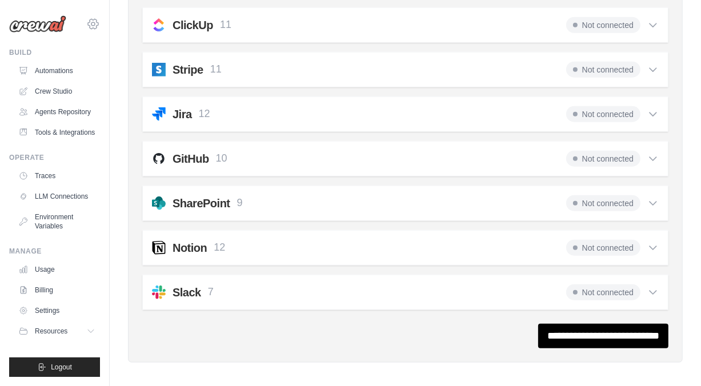
click at [92, 30] on icon at bounding box center [93, 24] width 14 height 14
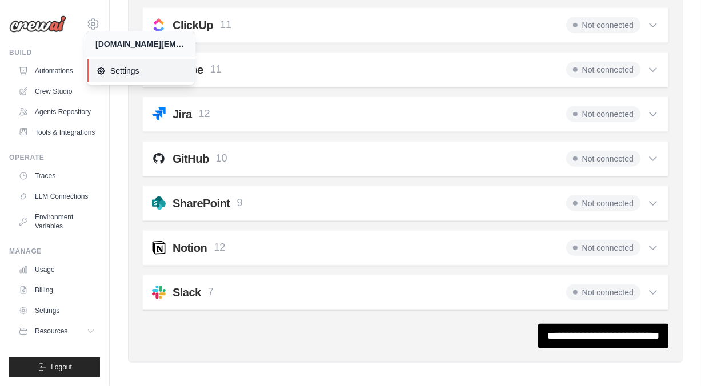
click at [110, 73] on span "Settings" at bounding box center [142, 70] width 90 height 11
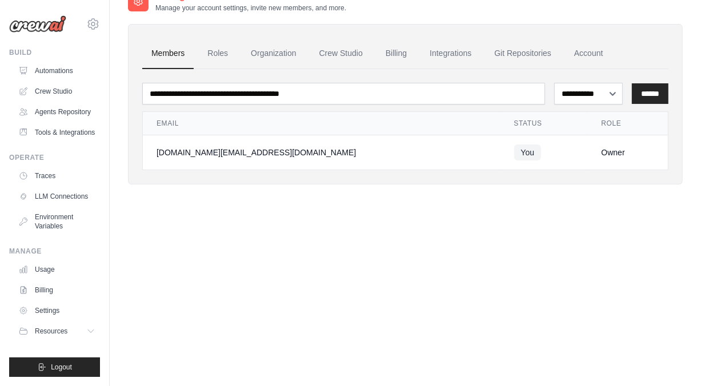
scroll to position [23, 0]
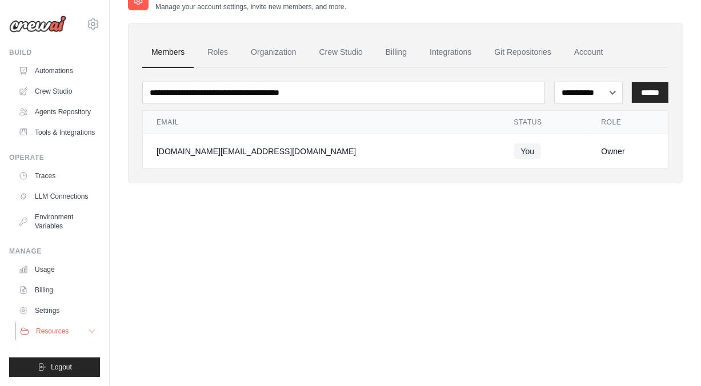
click at [62, 334] on span "Resources" at bounding box center [52, 331] width 33 height 9
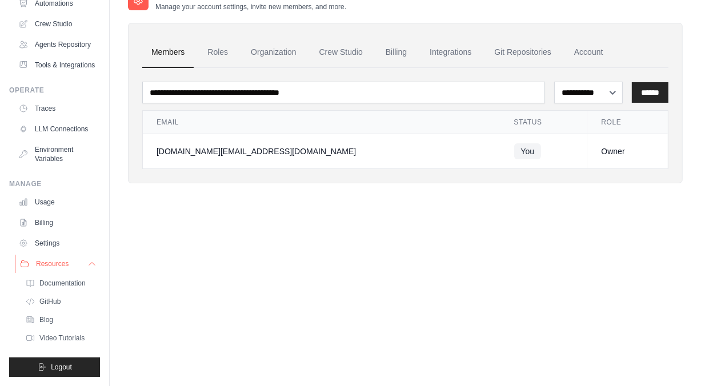
scroll to position [94, 0]
click at [46, 267] on span "Resources" at bounding box center [52, 263] width 33 height 9
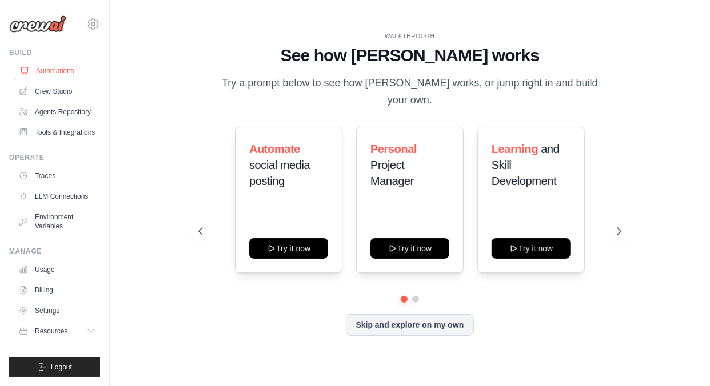
click at [70, 63] on link "Automations" at bounding box center [58, 71] width 86 height 18
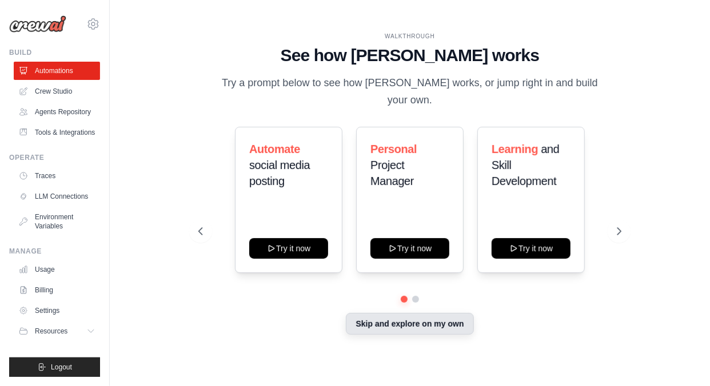
click at [403, 319] on button "Skip and explore on my own" at bounding box center [409, 324] width 127 height 22
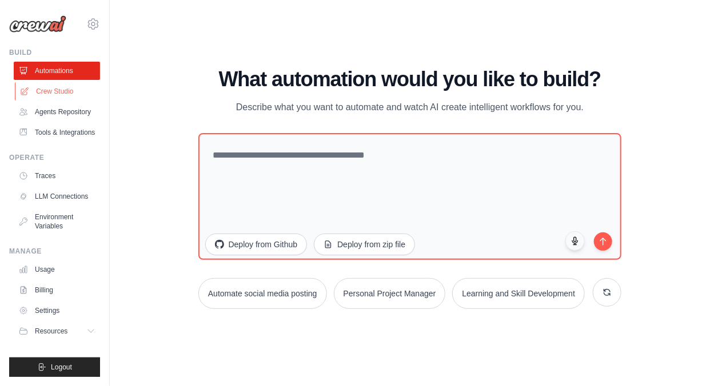
click at [59, 93] on link "Crew Studio" at bounding box center [58, 91] width 86 height 18
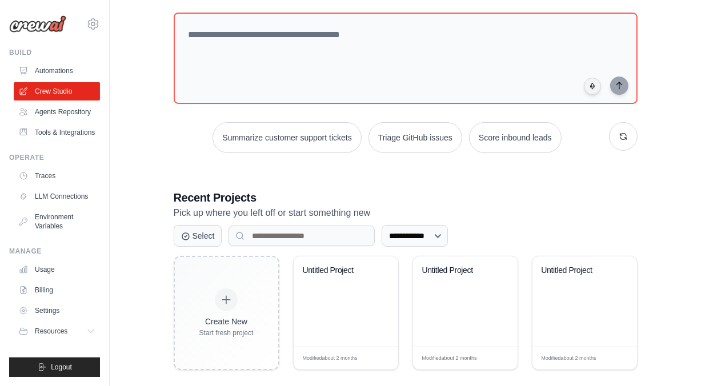
scroll to position [73, 0]
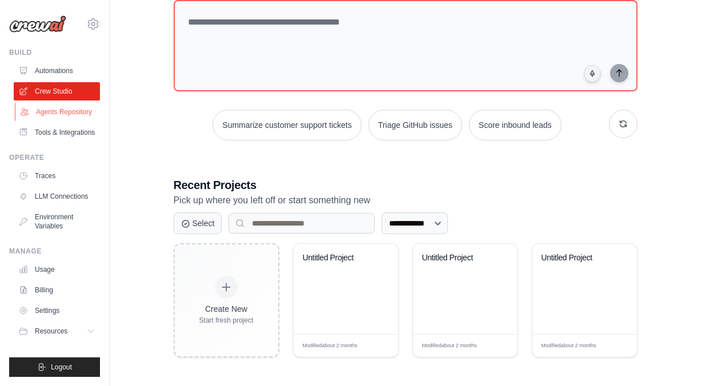
click at [62, 117] on link "Agents Repository" at bounding box center [58, 112] width 86 height 18
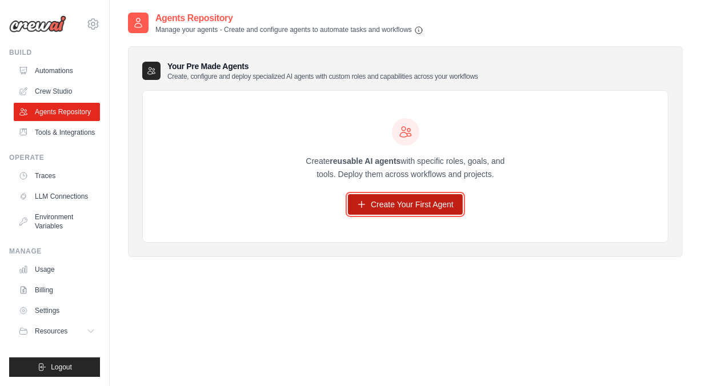
click at [406, 198] on link "Create Your First Agent" at bounding box center [405, 204] width 115 height 21
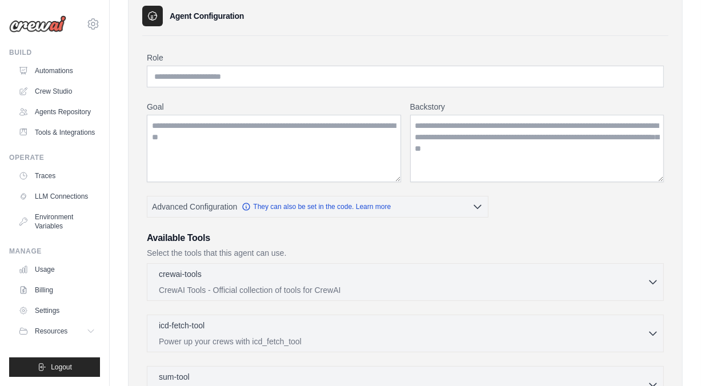
scroll to position [57, 0]
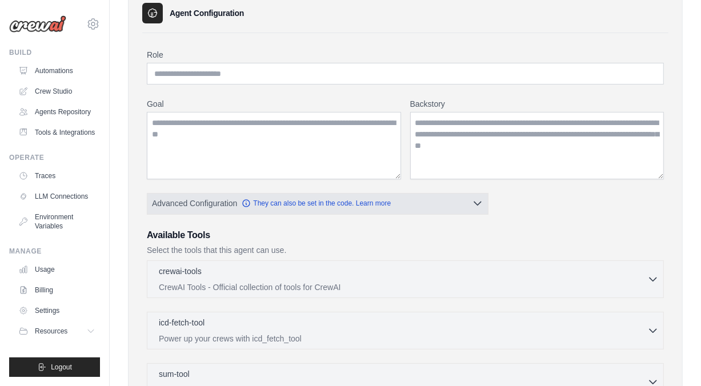
click at [478, 207] on icon "button" at bounding box center [477, 203] width 11 height 11
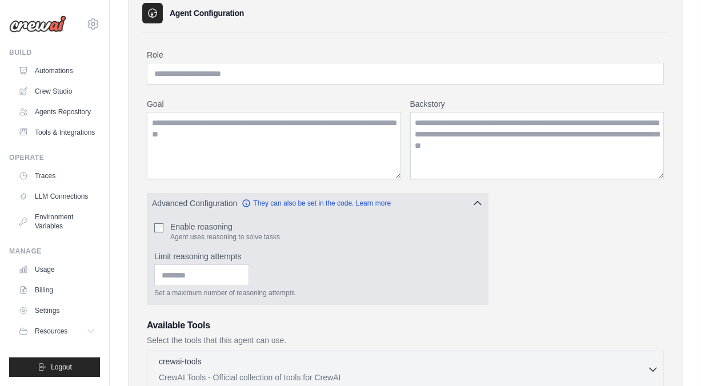
click at [478, 207] on icon "button" at bounding box center [477, 203] width 11 height 11
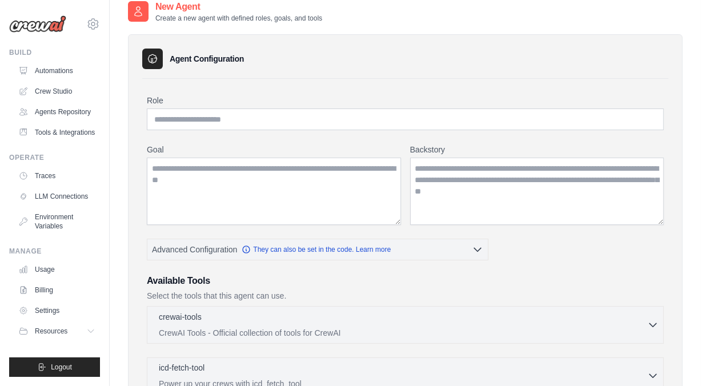
scroll to position [0, 0]
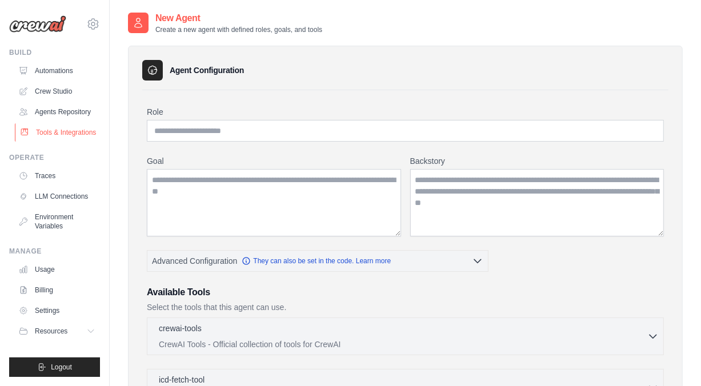
click at [62, 134] on link "Tools & Integrations" at bounding box center [58, 132] width 86 height 18
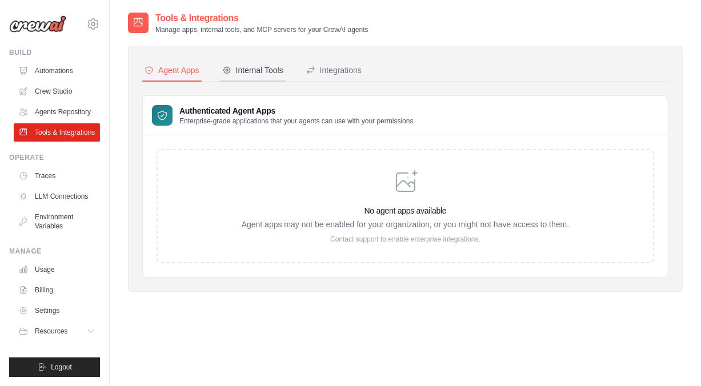
click at [248, 62] on button "Internal Tools" at bounding box center [253, 71] width 66 height 22
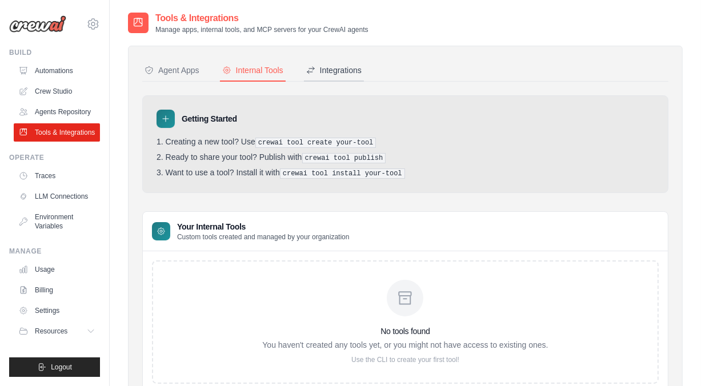
click at [335, 78] on button "Integrations" at bounding box center [334, 71] width 60 height 22
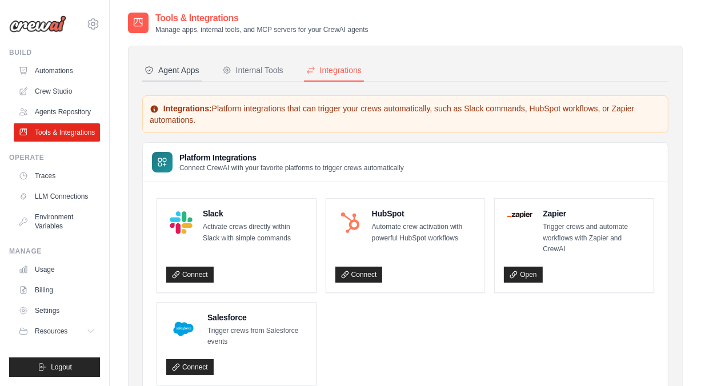
click at [182, 69] on div "Agent Apps" at bounding box center [172, 70] width 55 height 11
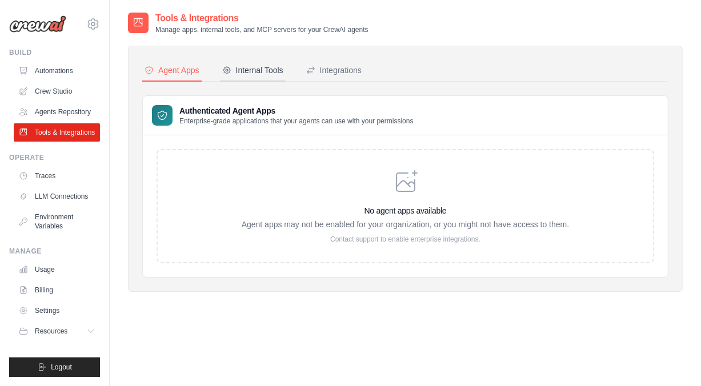
click at [238, 73] on div "Internal Tools" at bounding box center [252, 70] width 61 height 11
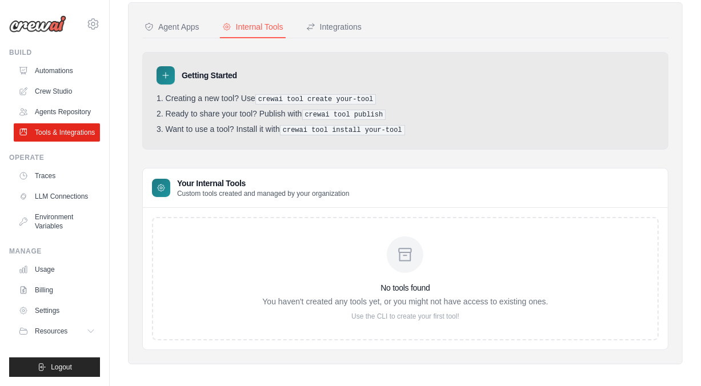
scroll to position [47, 0]
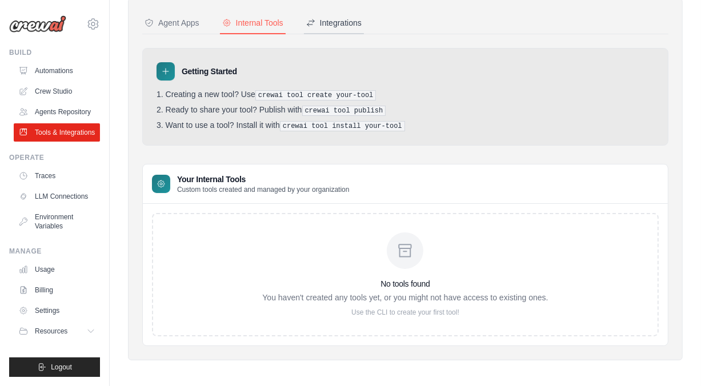
click at [339, 15] on button "Integrations" at bounding box center [334, 24] width 60 height 22
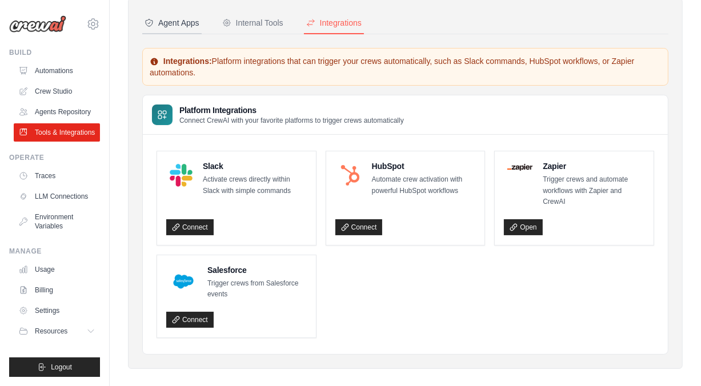
click at [167, 19] on div "Agent Apps" at bounding box center [172, 22] width 55 height 11
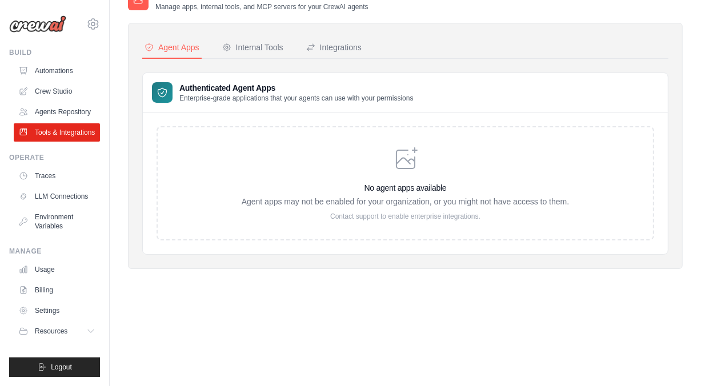
scroll to position [23, 0]
click at [39, 286] on link "Billing" at bounding box center [58, 290] width 86 height 18
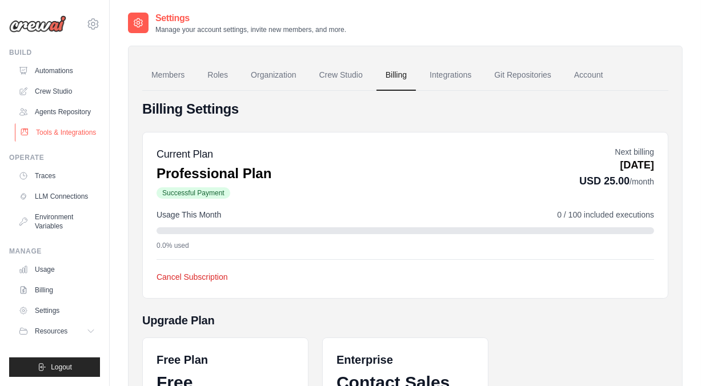
click at [75, 134] on link "Tools & Integrations" at bounding box center [58, 132] width 86 height 18
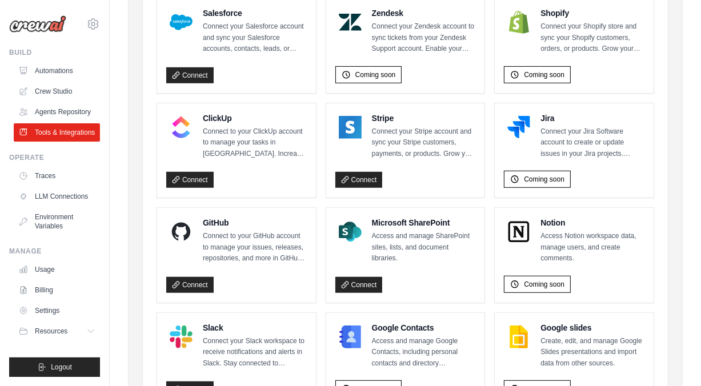
scroll to position [571, 0]
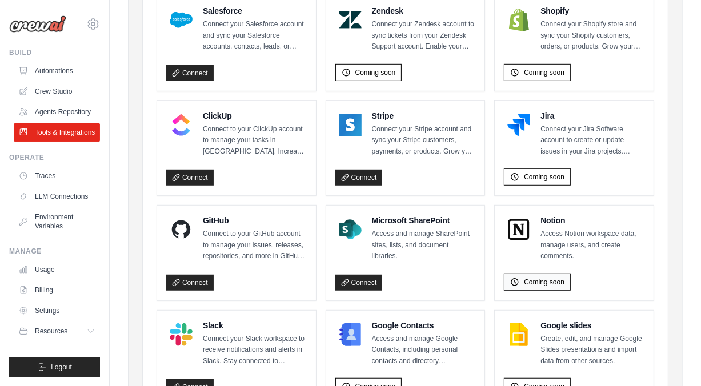
click at [537, 279] on span "Coming soon" at bounding box center [544, 282] width 41 height 9
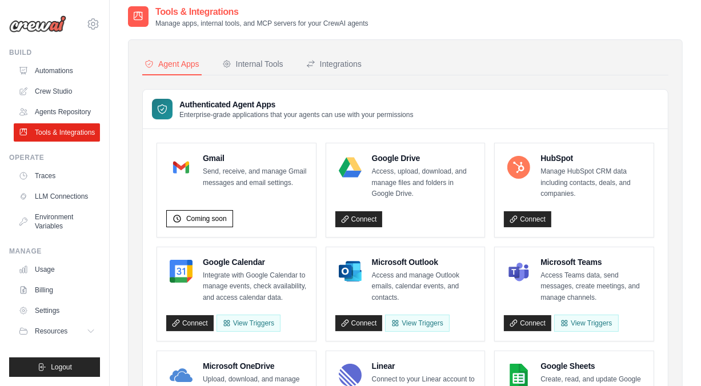
scroll to position [0, 0]
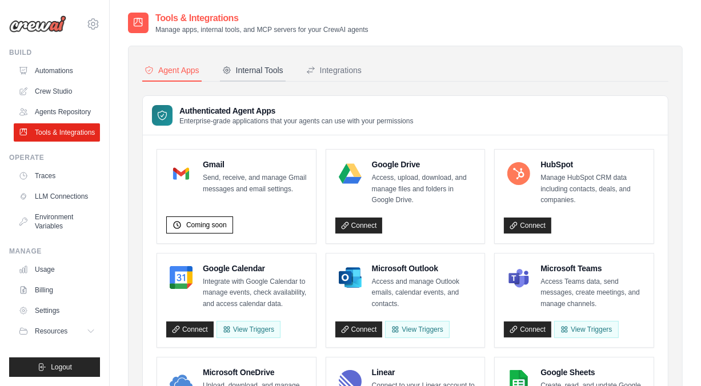
click at [238, 73] on div "Internal Tools" at bounding box center [252, 70] width 61 height 11
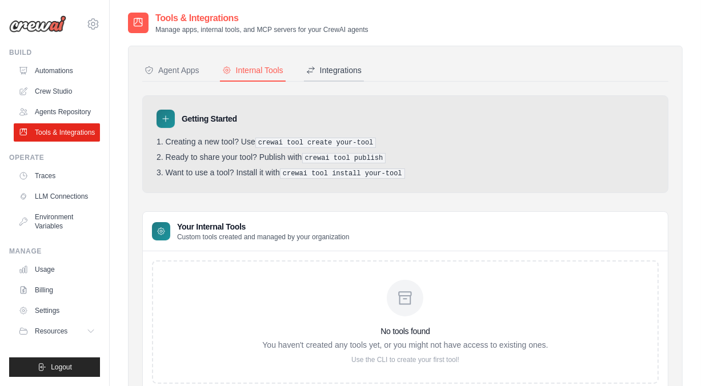
click at [332, 78] on button "Integrations" at bounding box center [334, 71] width 60 height 22
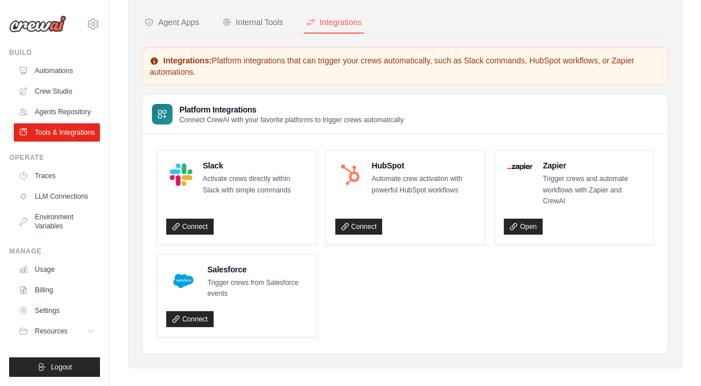
scroll to position [58, 0]
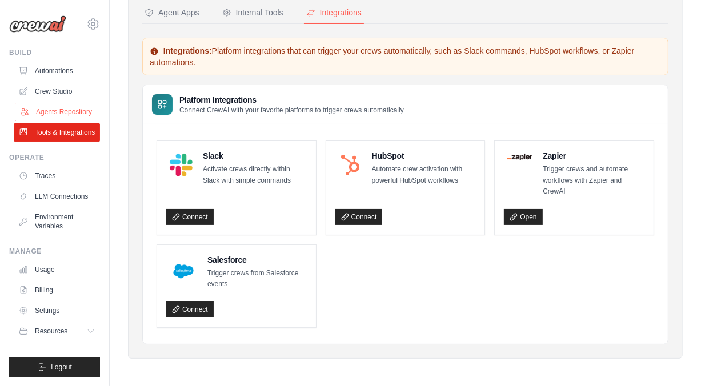
click at [70, 107] on link "Agents Repository" at bounding box center [58, 112] width 86 height 18
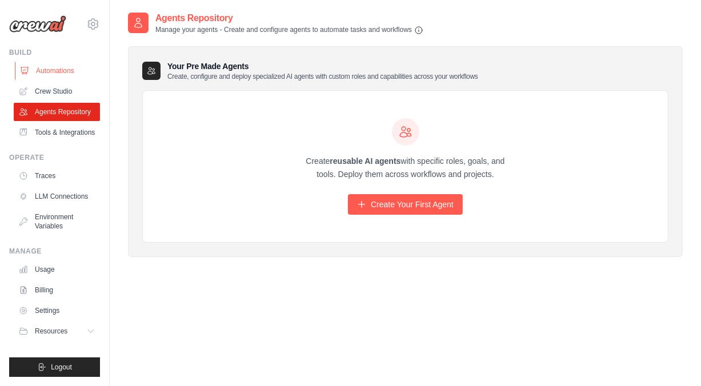
click at [55, 72] on link "Automations" at bounding box center [58, 71] width 86 height 18
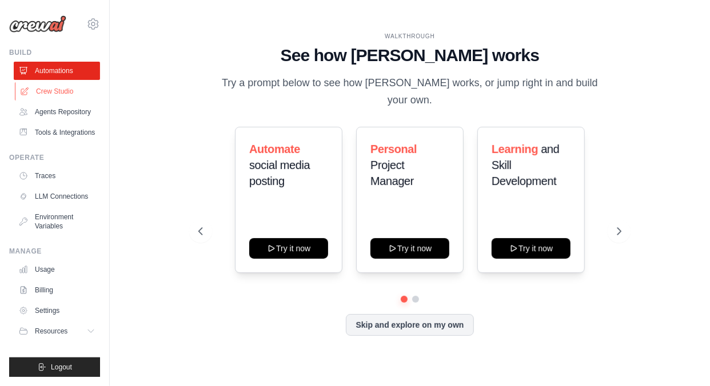
click at [55, 93] on link "Crew Studio" at bounding box center [58, 91] width 86 height 18
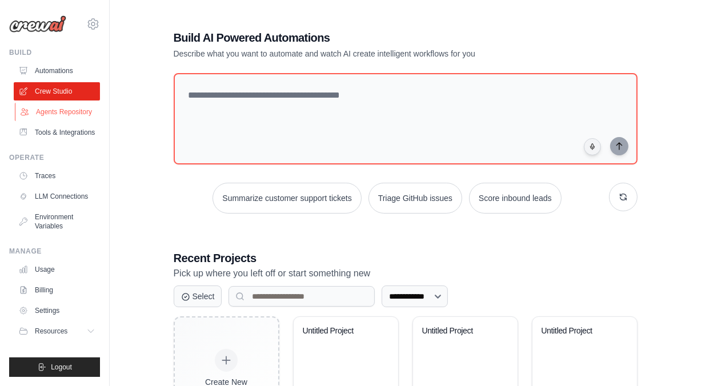
click at [50, 112] on link "Agents Repository" at bounding box center [58, 112] width 86 height 18
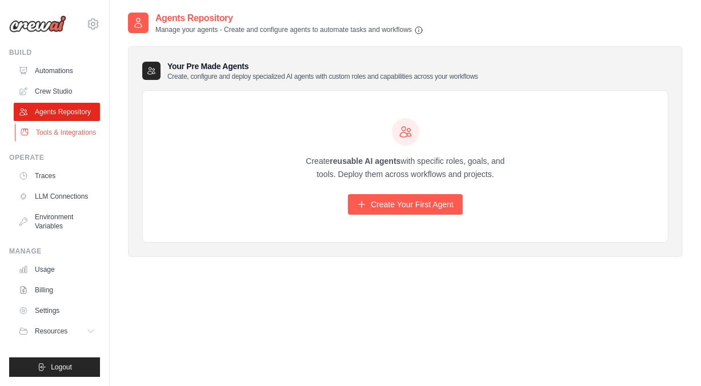
click at [50, 134] on link "Tools & Integrations" at bounding box center [58, 132] width 86 height 18
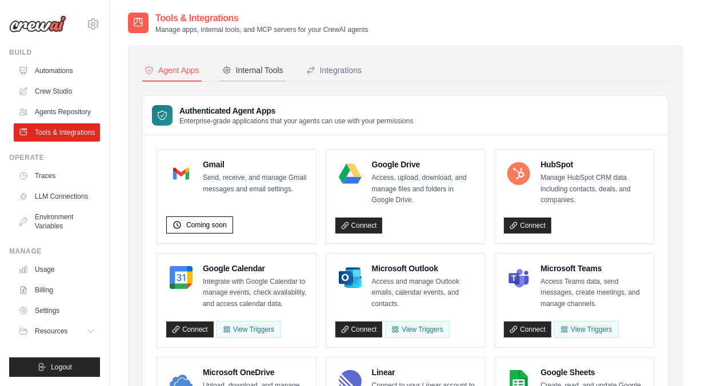
click at [279, 69] on div "Internal Tools" at bounding box center [252, 70] width 61 height 11
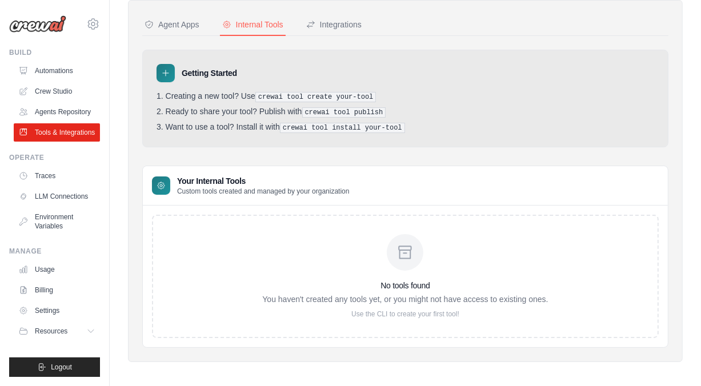
scroll to position [47, 0]
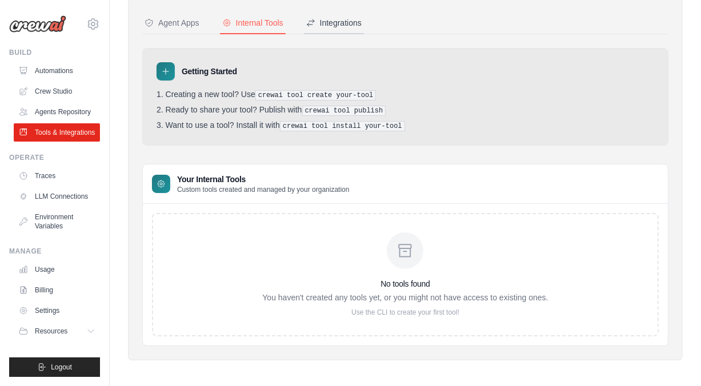
click at [337, 23] on div "Integrations" at bounding box center [333, 22] width 55 height 11
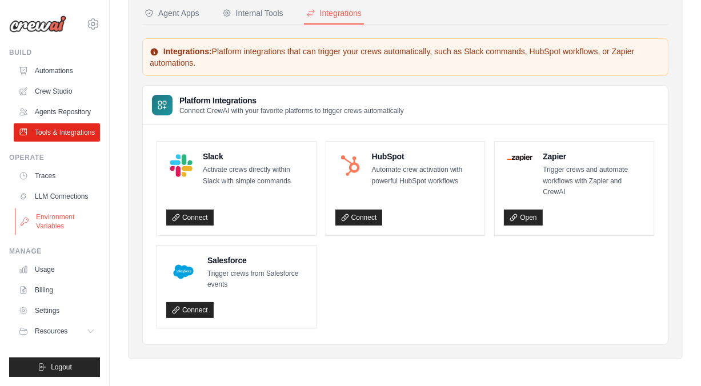
scroll to position [58, 0]
click at [43, 287] on link "Billing" at bounding box center [58, 290] width 86 height 18
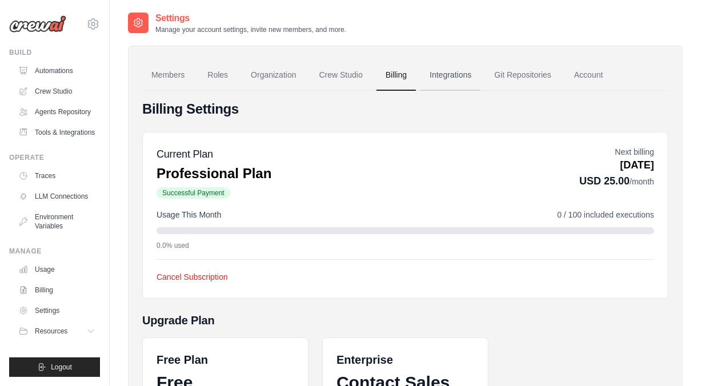
click at [453, 71] on link "Integrations" at bounding box center [451, 75] width 60 height 31
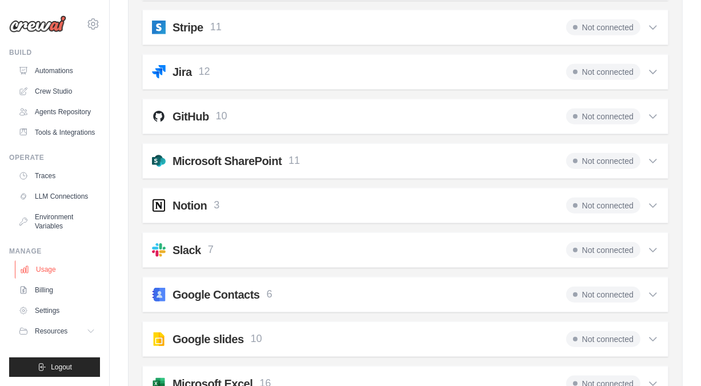
scroll to position [903, 0]
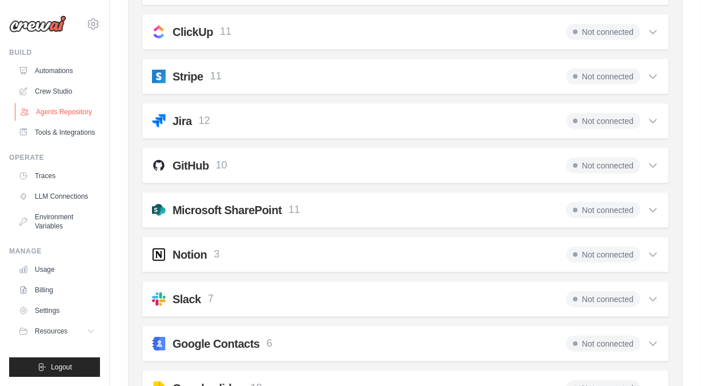
click at [54, 113] on link "Agents Repository" at bounding box center [58, 112] width 86 height 18
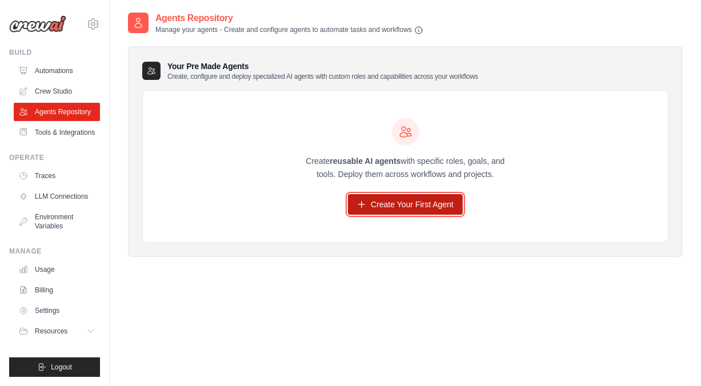
click at [421, 205] on link "Create Your First Agent" at bounding box center [405, 204] width 115 height 21
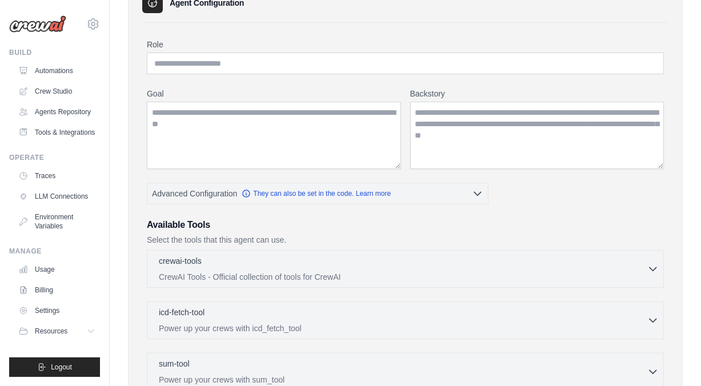
scroll to position [114, 0]
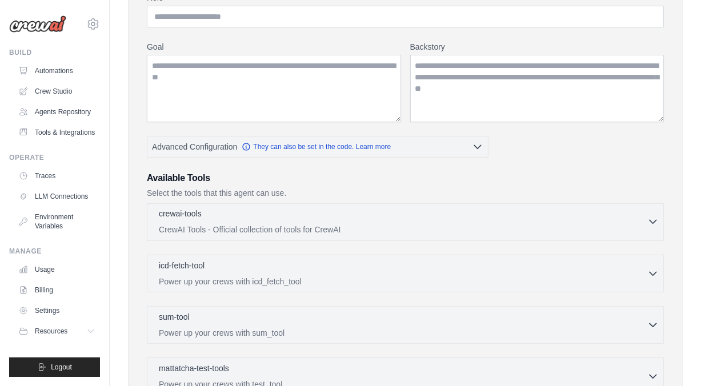
click at [216, 219] on div "crewai-tools 0 selected" at bounding box center [403, 215] width 489 height 14
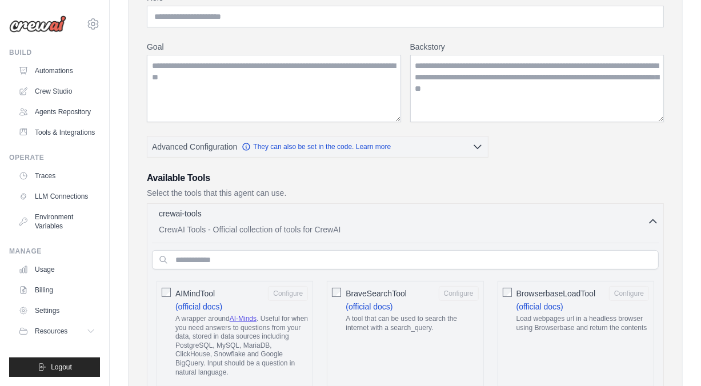
click at [241, 227] on p "CrewAI Tools - Official collection of tools for CrewAI" at bounding box center [403, 229] width 489 height 11
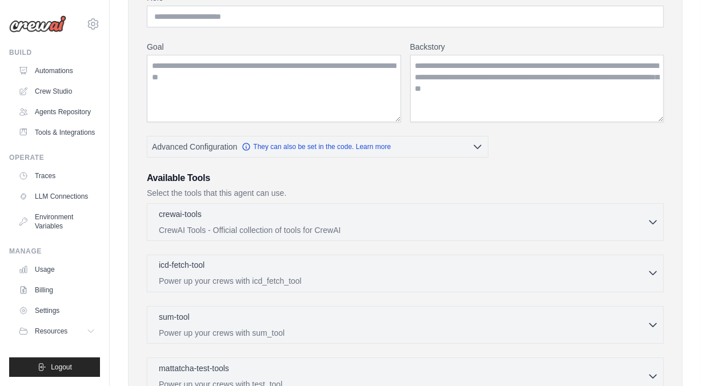
click at [225, 278] on p "Power up your crews with icd_fetch_tool" at bounding box center [403, 280] width 489 height 11
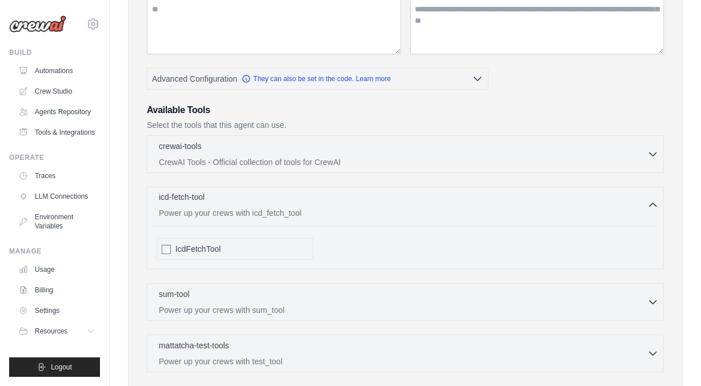
scroll to position [229, 0]
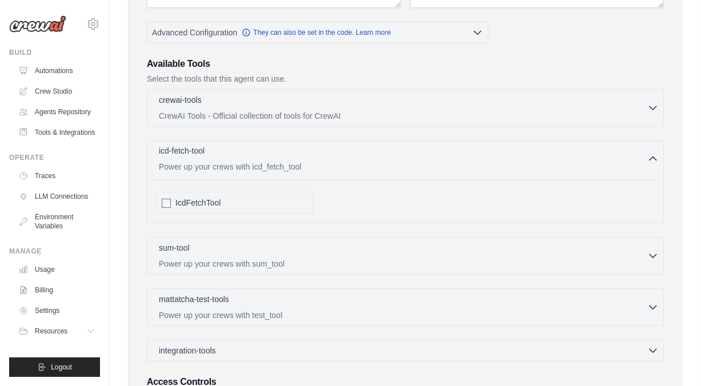
click at [212, 165] on p "Power up your crews with icd_fetch_tool" at bounding box center [403, 166] width 489 height 11
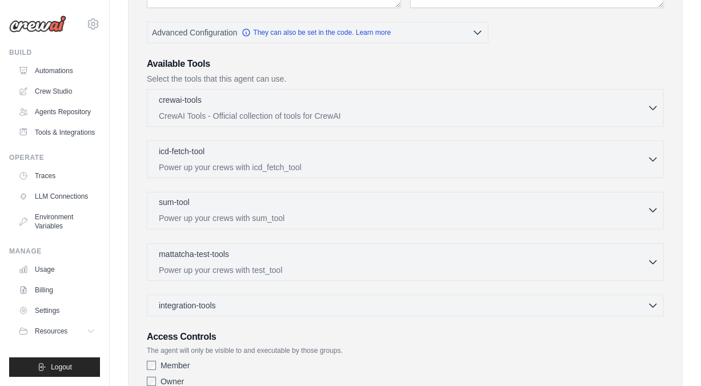
click at [215, 213] on p "Power up your crews with sum_tool" at bounding box center [403, 218] width 489 height 11
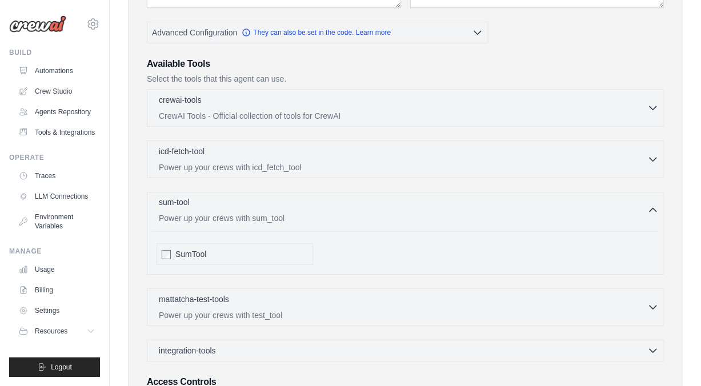
click at [215, 213] on p "Power up your crews with sum_tool" at bounding box center [403, 218] width 489 height 11
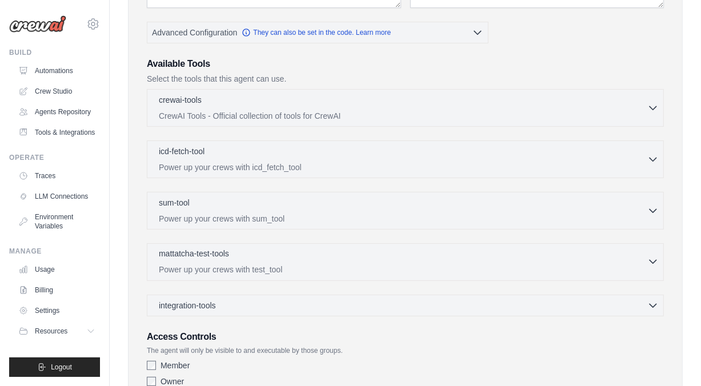
click at [219, 255] on p "mattatcha-test-tools" at bounding box center [194, 253] width 70 height 11
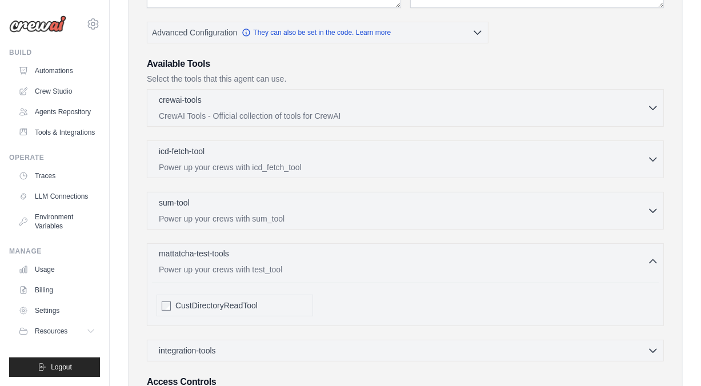
click at [219, 255] on p "mattatcha-test-tools" at bounding box center [194, 253] width 70 height 11
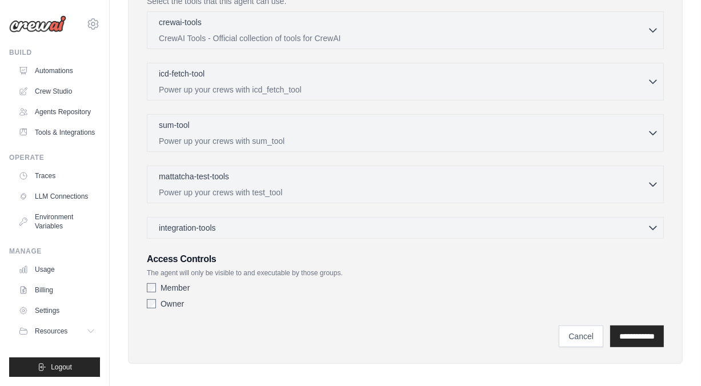
scroll to position [311, 0]
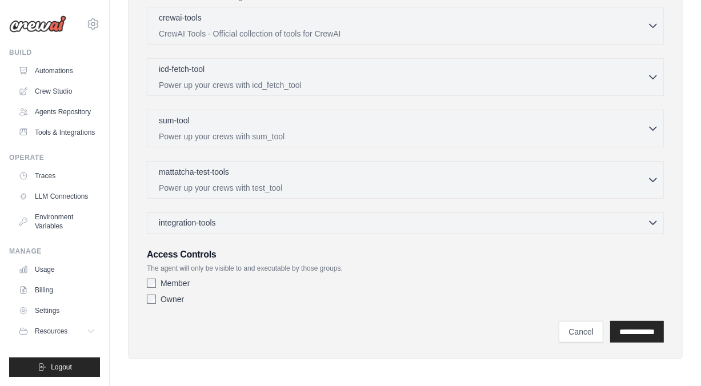
click at [201, 222] on span "integration-tools" at bounding box center [187, 222] width 57 height 11
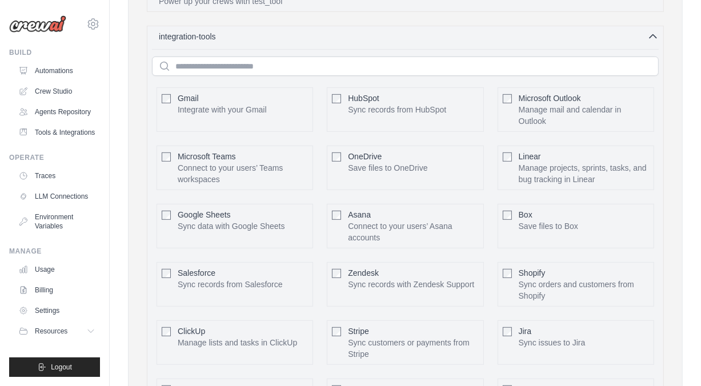
scroll to position [425, 0]
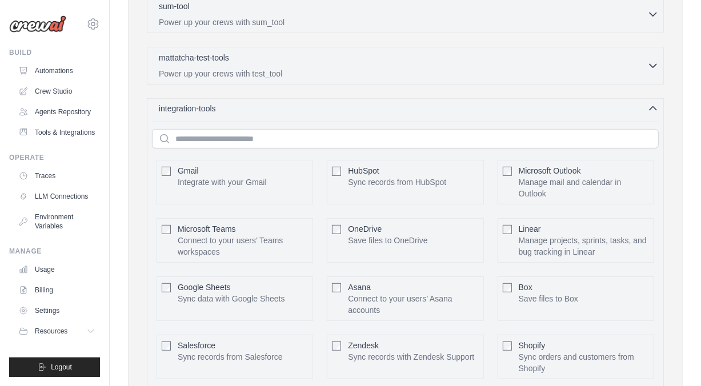
click at [243, 103] on div "integration-tools 0 selected" at bounding box center [409, 108] width 500 height 11
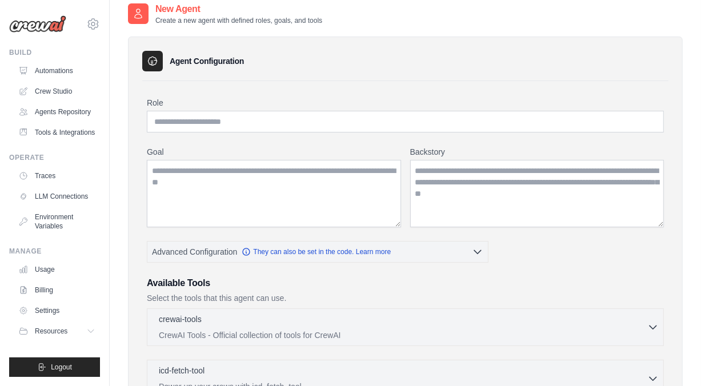
scroll to position [0, 0]
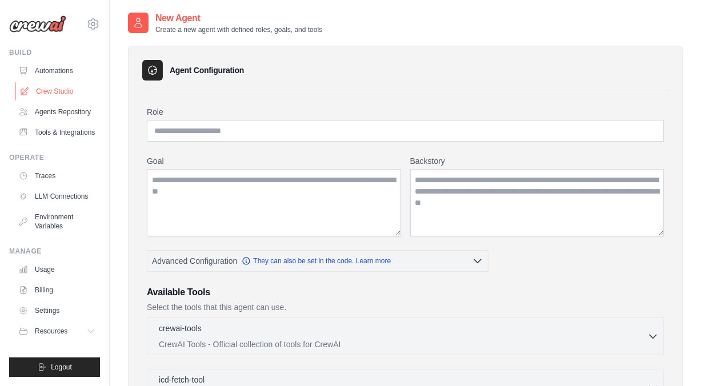
click at [47, 90] on link "Crew Studio" at bounding box center [58, 91] width 86 height 18
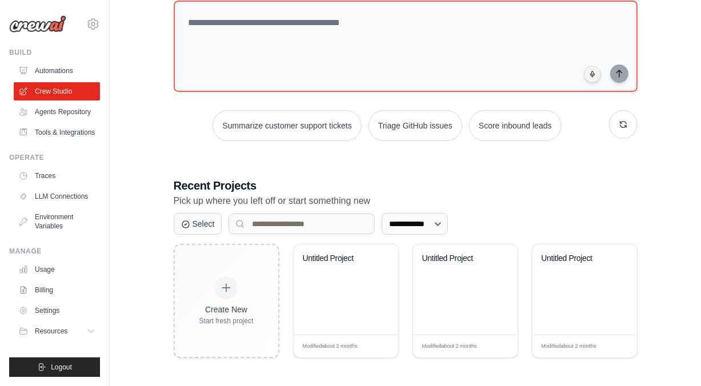
scroll to position [73, 0]
click at [60, 134] on link "Tools & Integrations" at bounding box center [58, 132] width 86 height 18
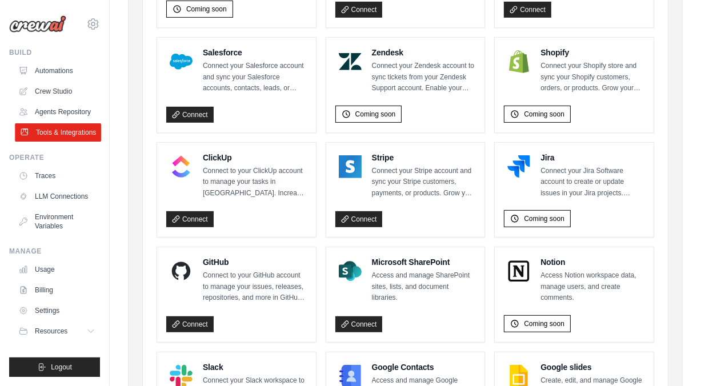
scroll to position [521, 0]
